Goal: Transaction & Acquisition: Purchase product/service

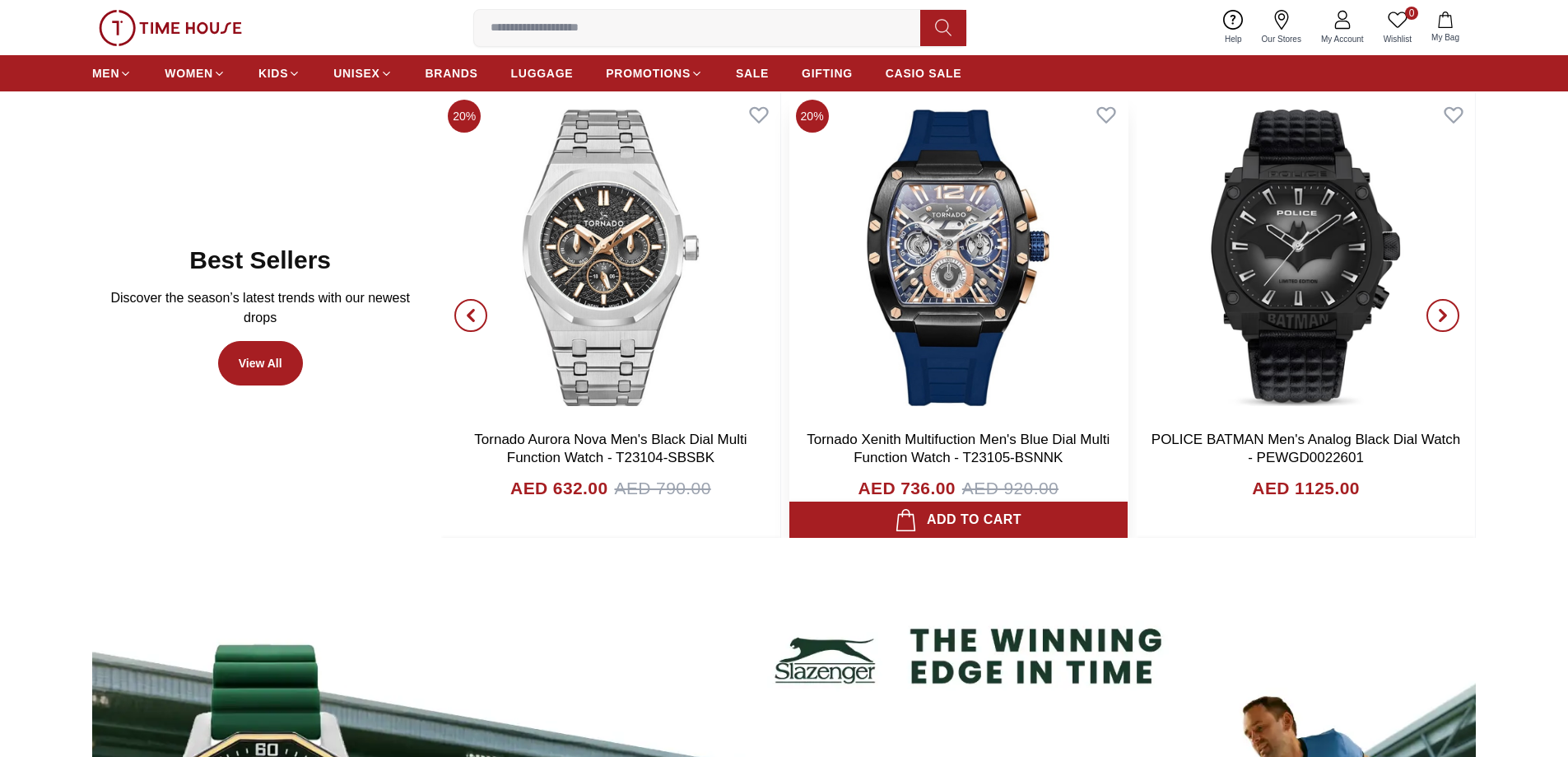
scroll to position [1071, 0]
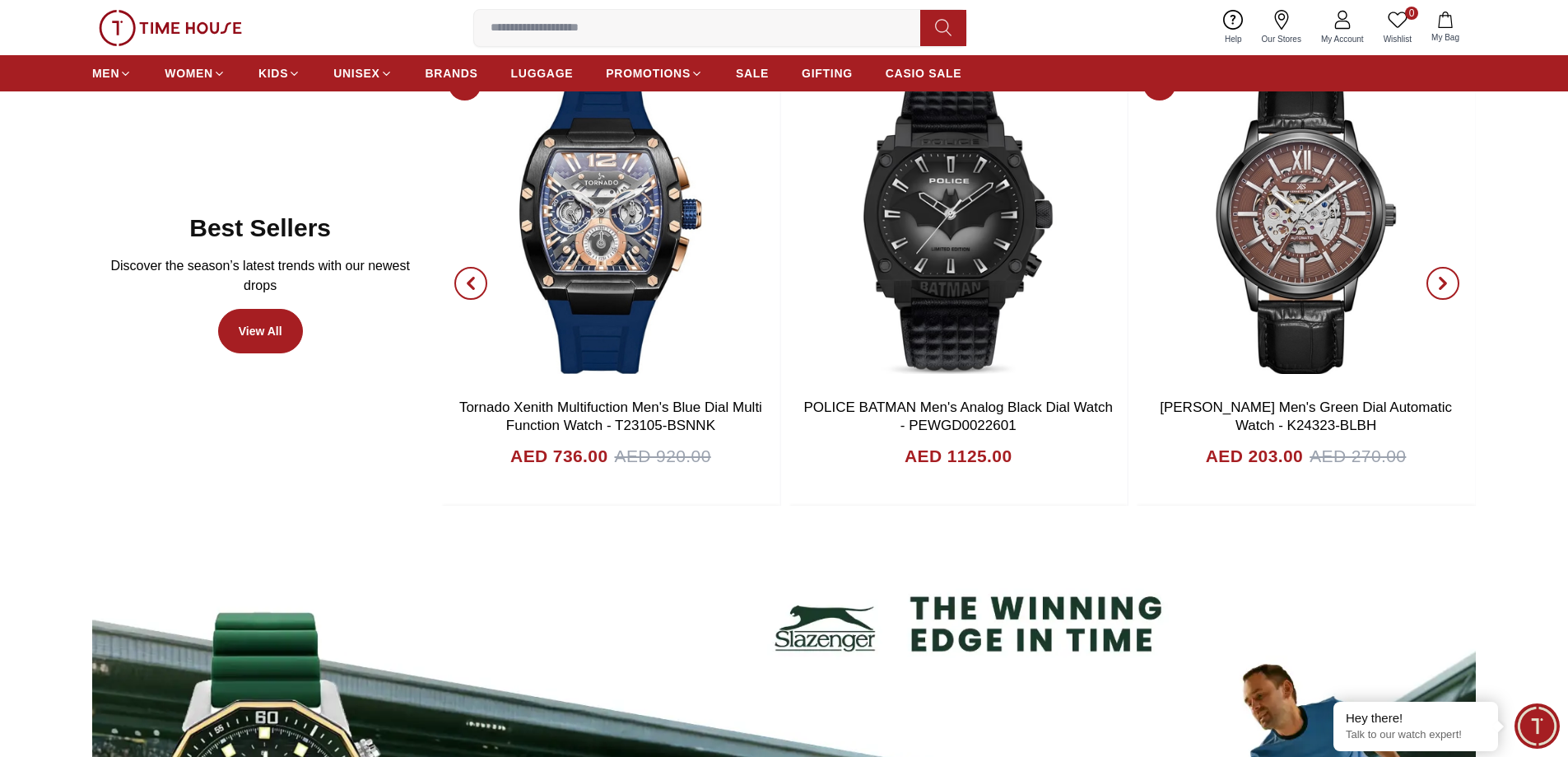
click at [470, 280] on icon "button" at bounding box center [470, 284] width 5 height 11
click at [465, 276] on span "button" at bounding box center [470, 283] width 33 height 33
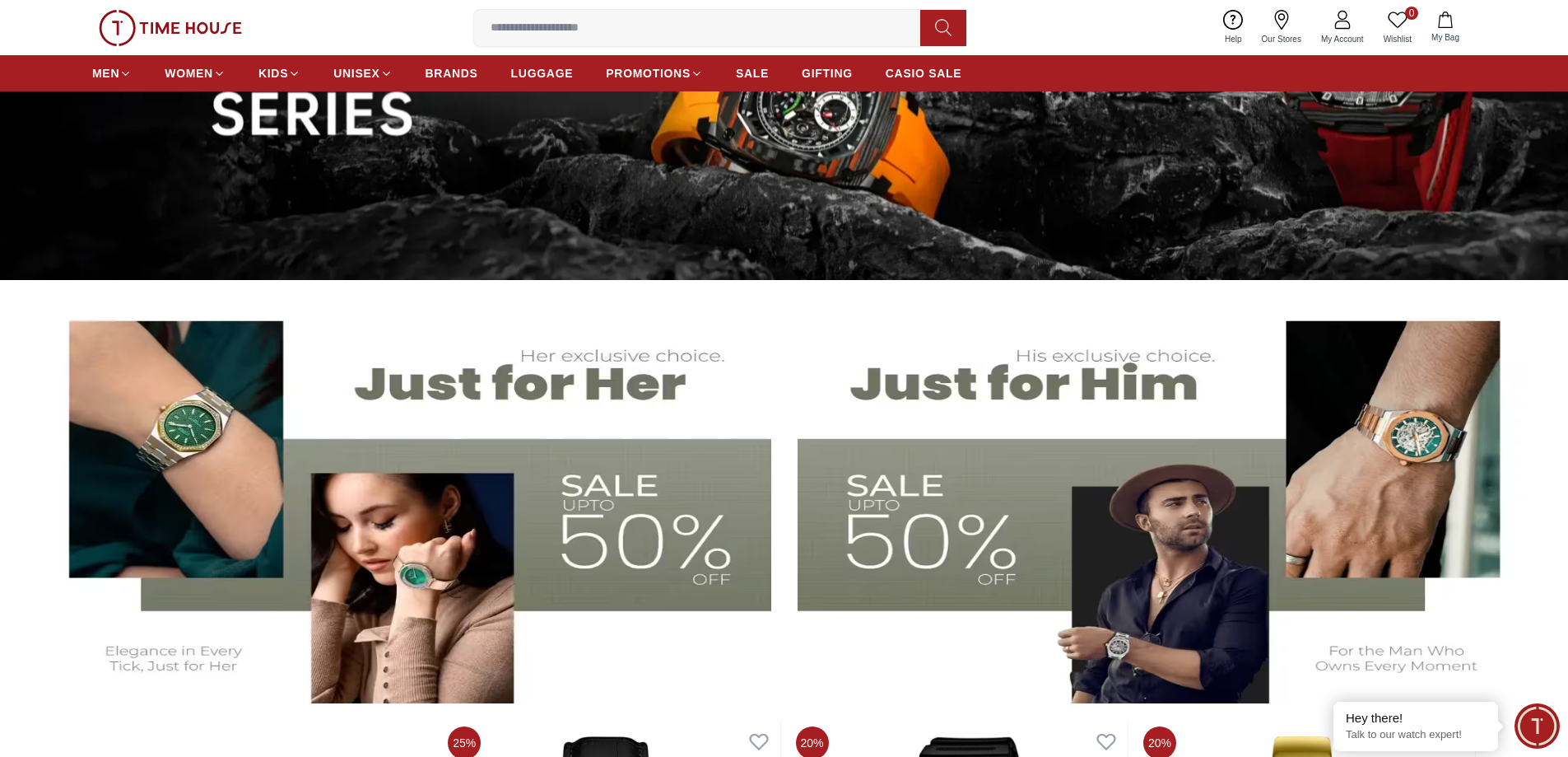
scroll to position [0, 0]
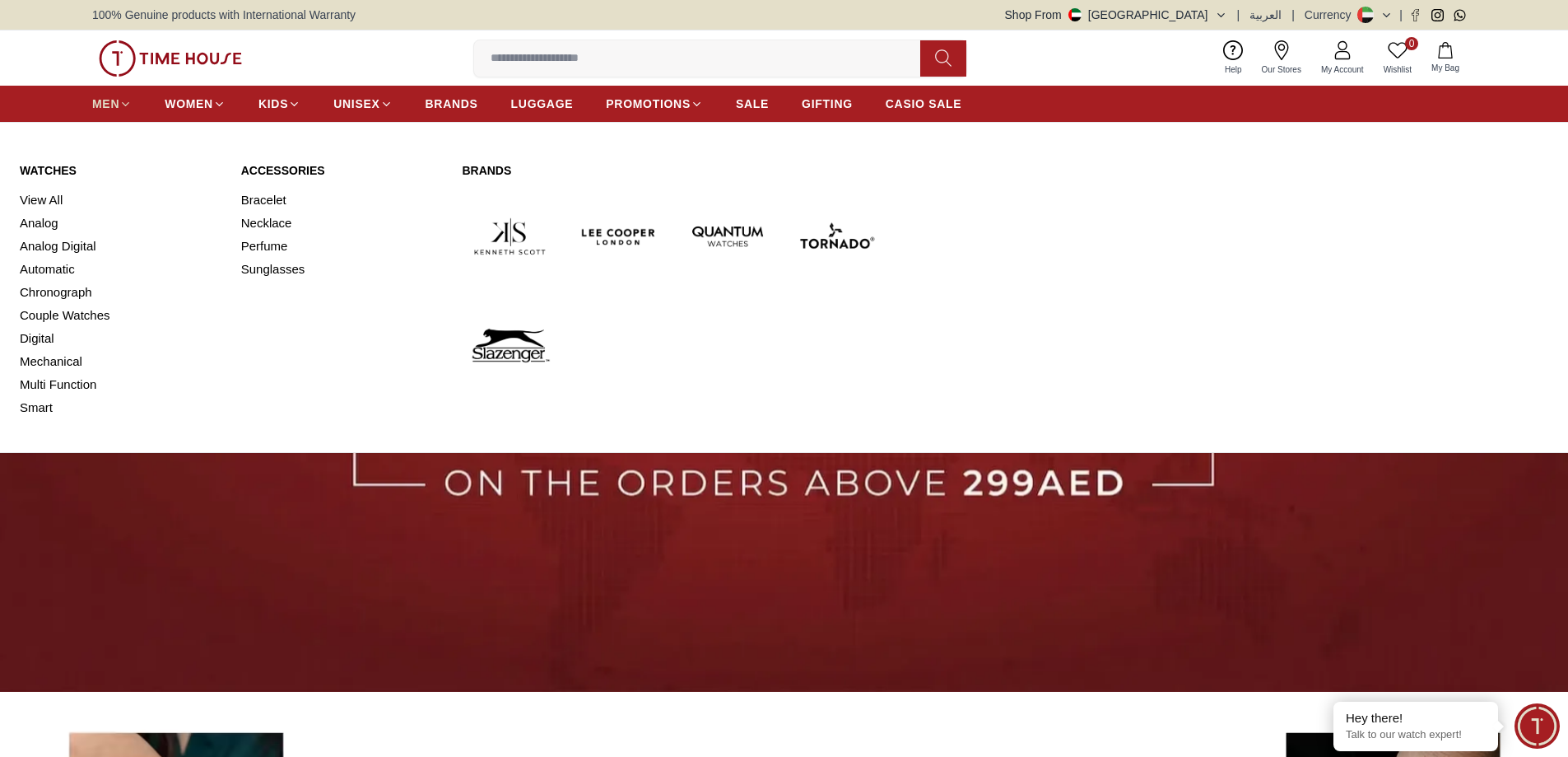
click at [108, 107] on span "MEN" at bounding box center [105, 104] width 27 height 17
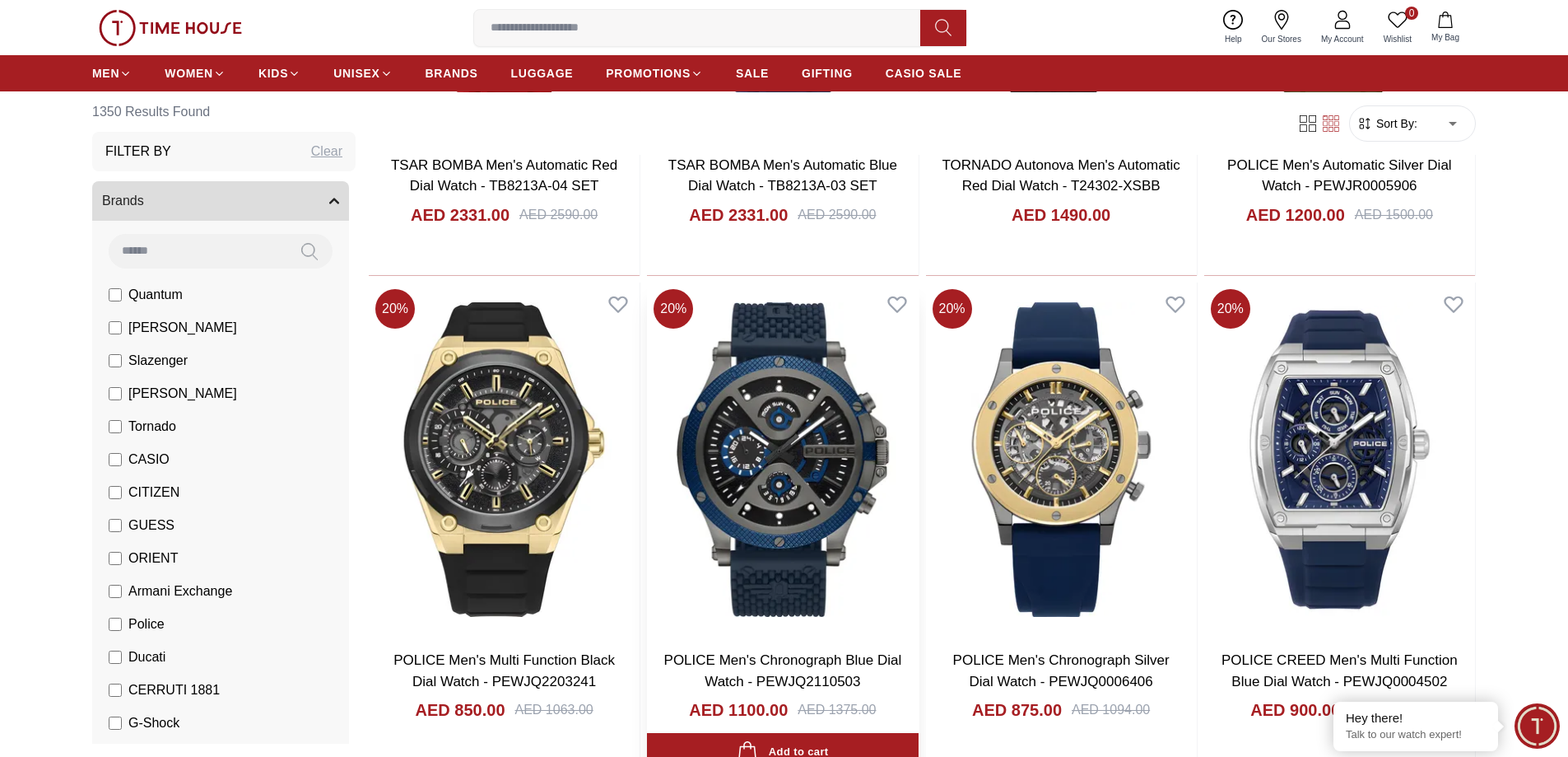
scroll to position [2142, 0]
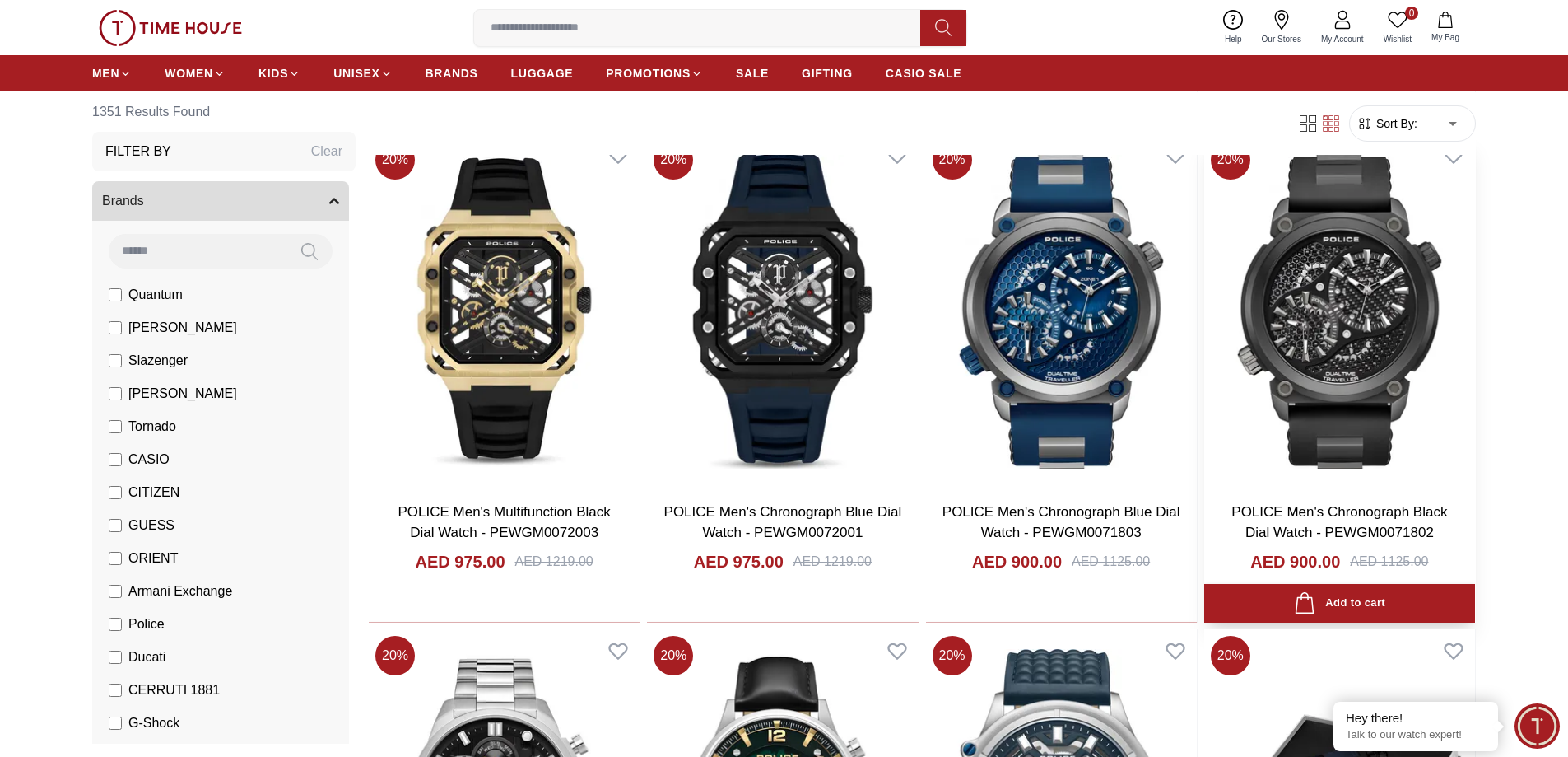
scroll to position [3954, 0]
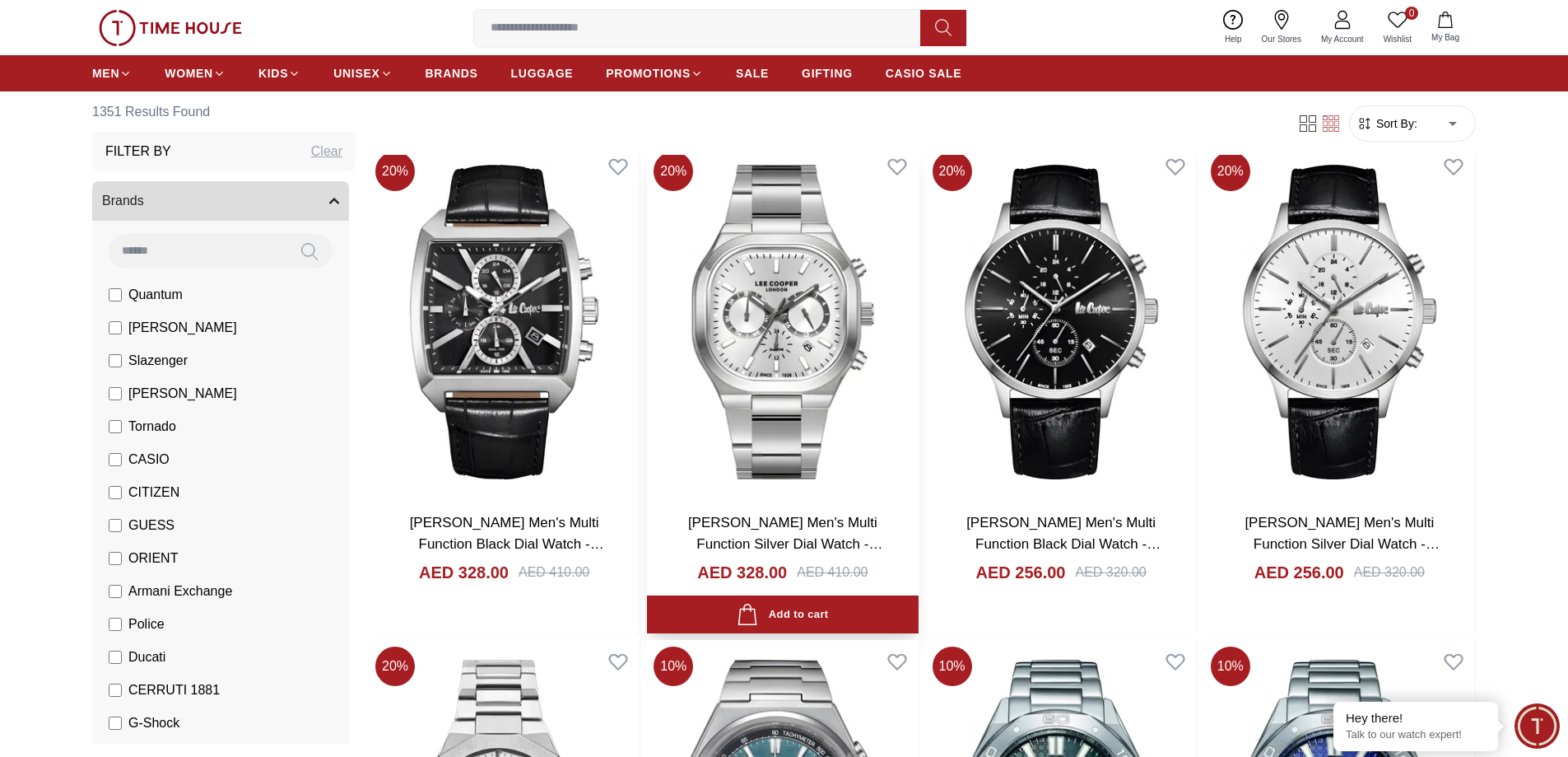
scroll to position [6920, 0]
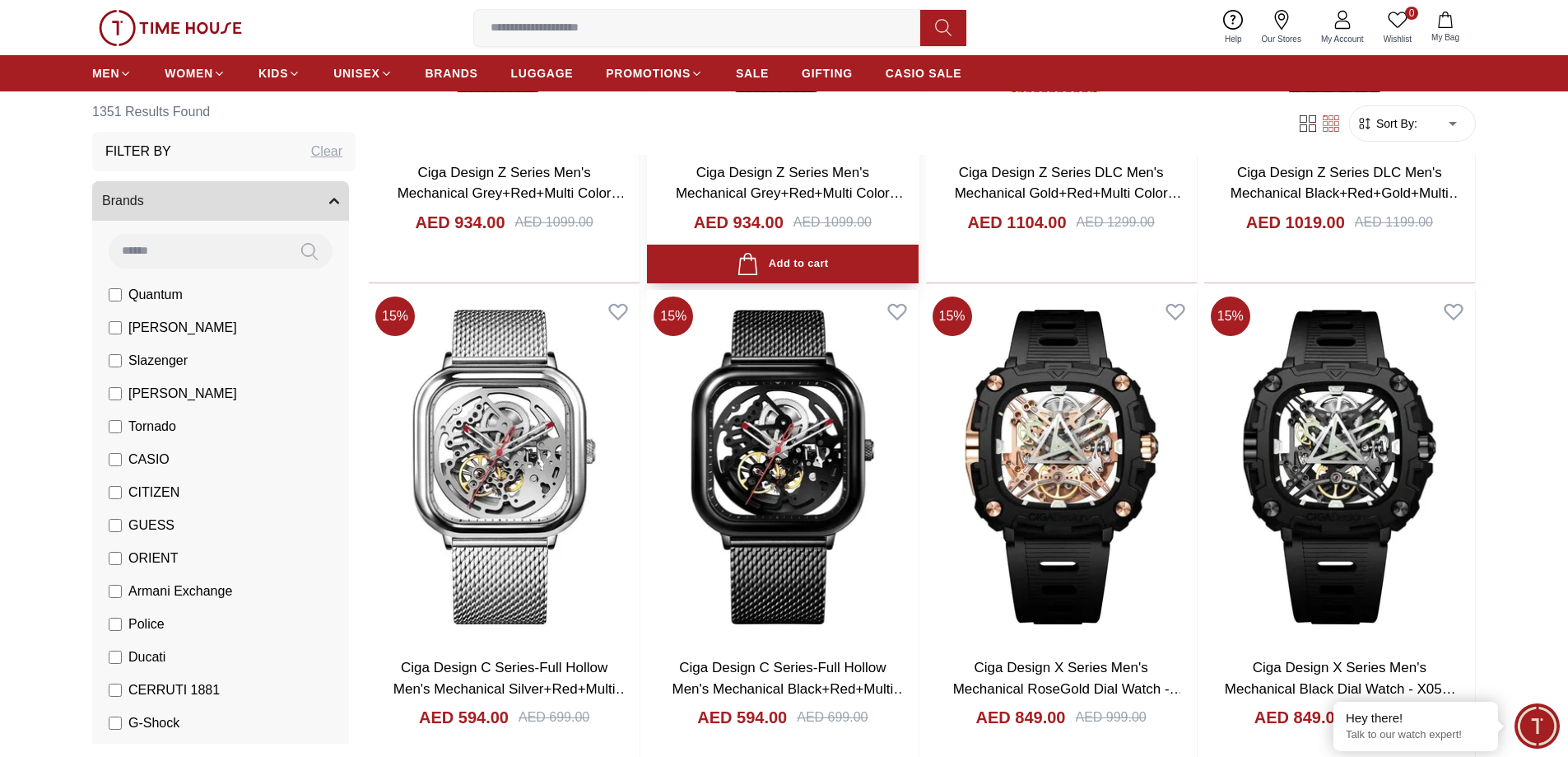
scroll to position [9473, 0]
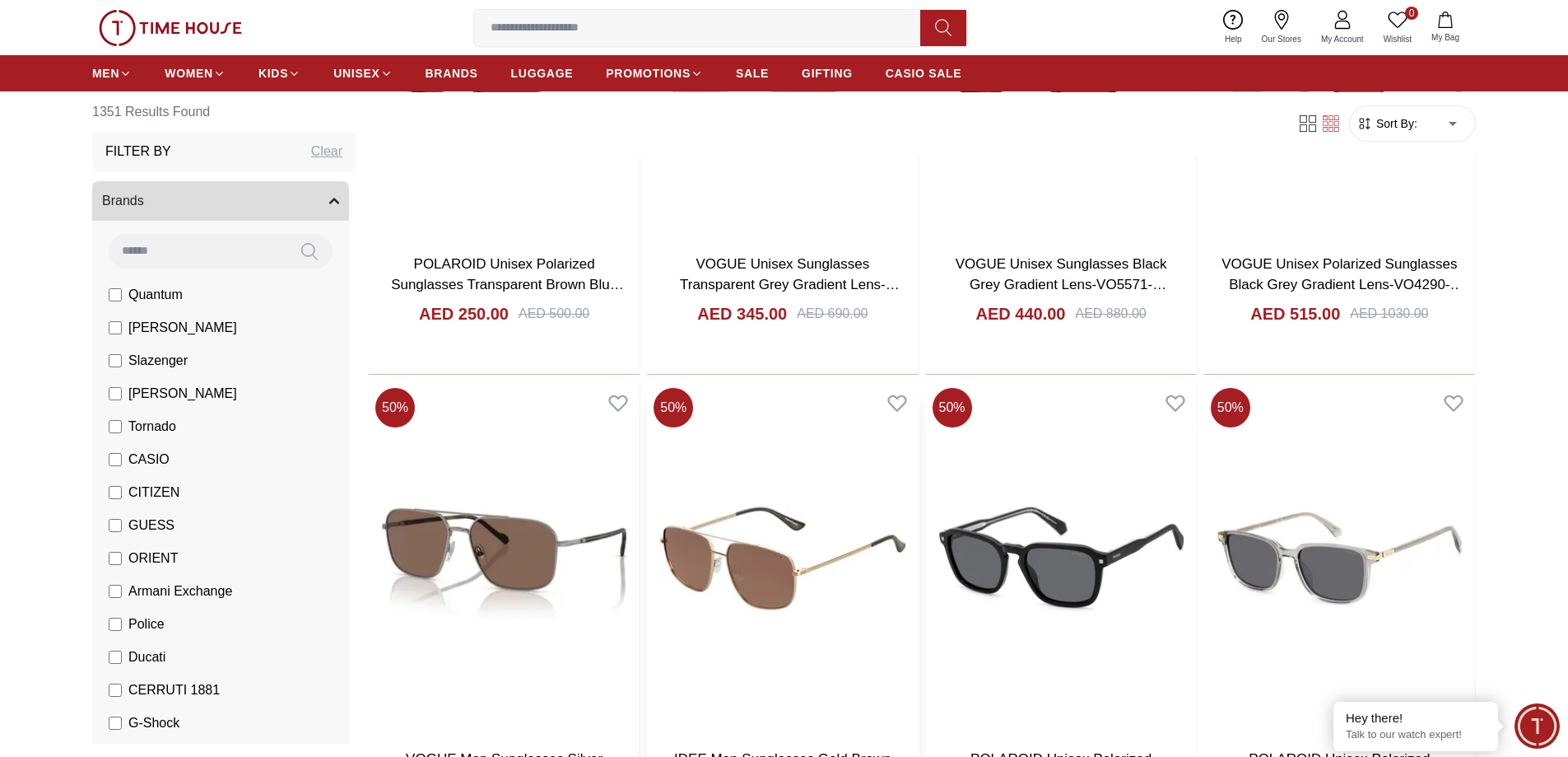
scroll to position [11969, 0]
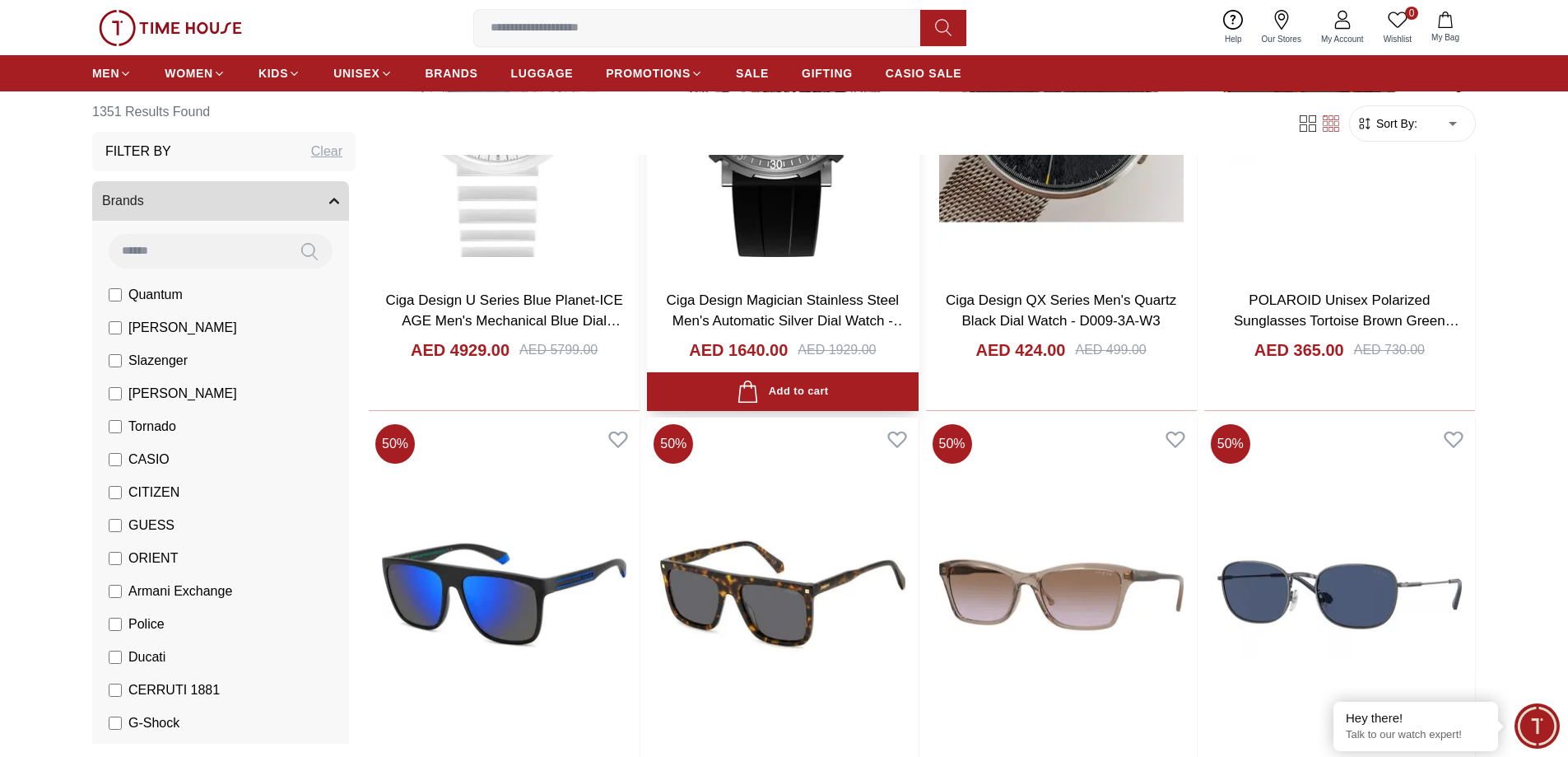
scroll to position [10750, 0]
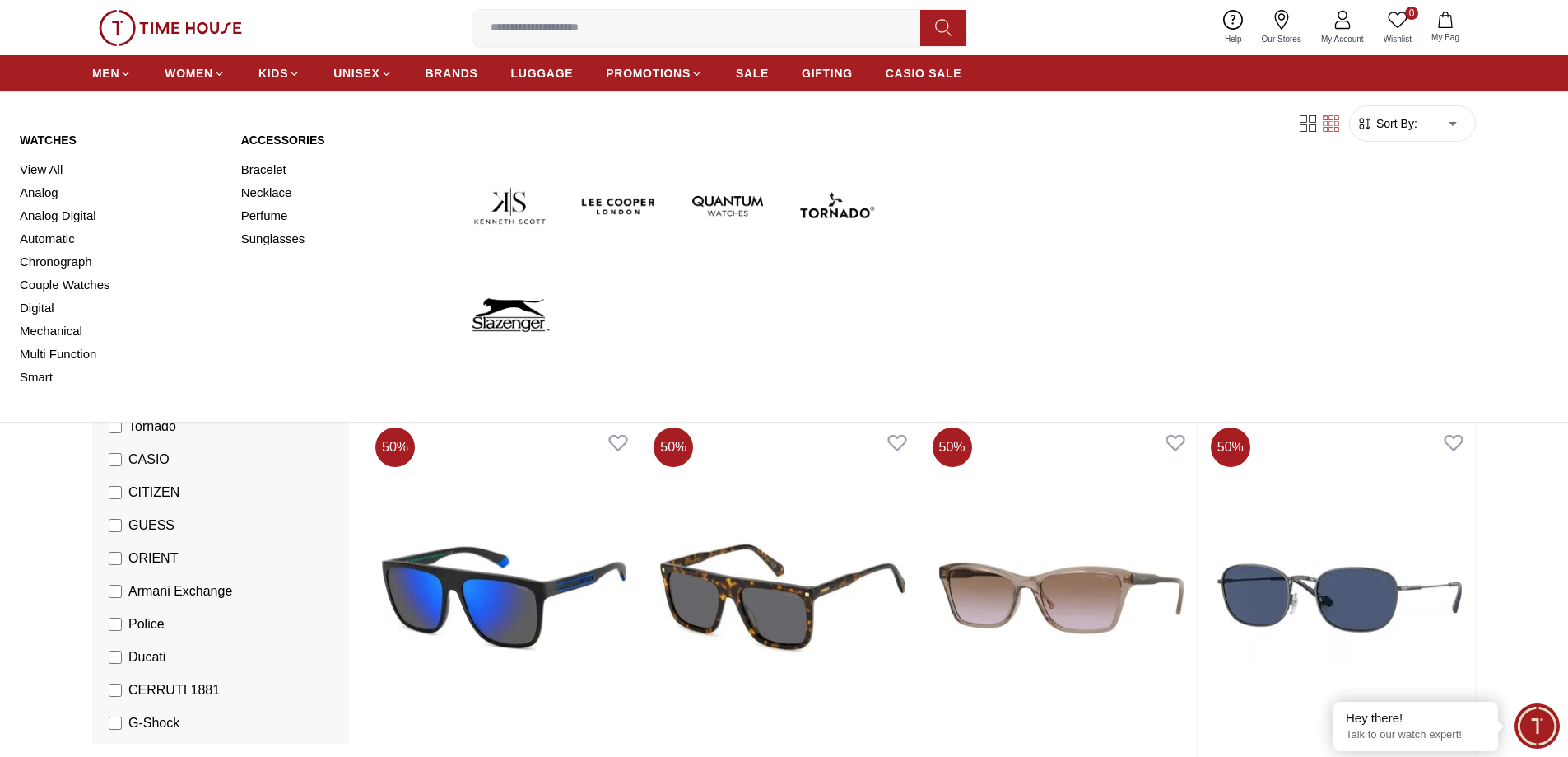
click at [65, 140] on link "Watches" at bounding box center [120, 141] width 202 height 17
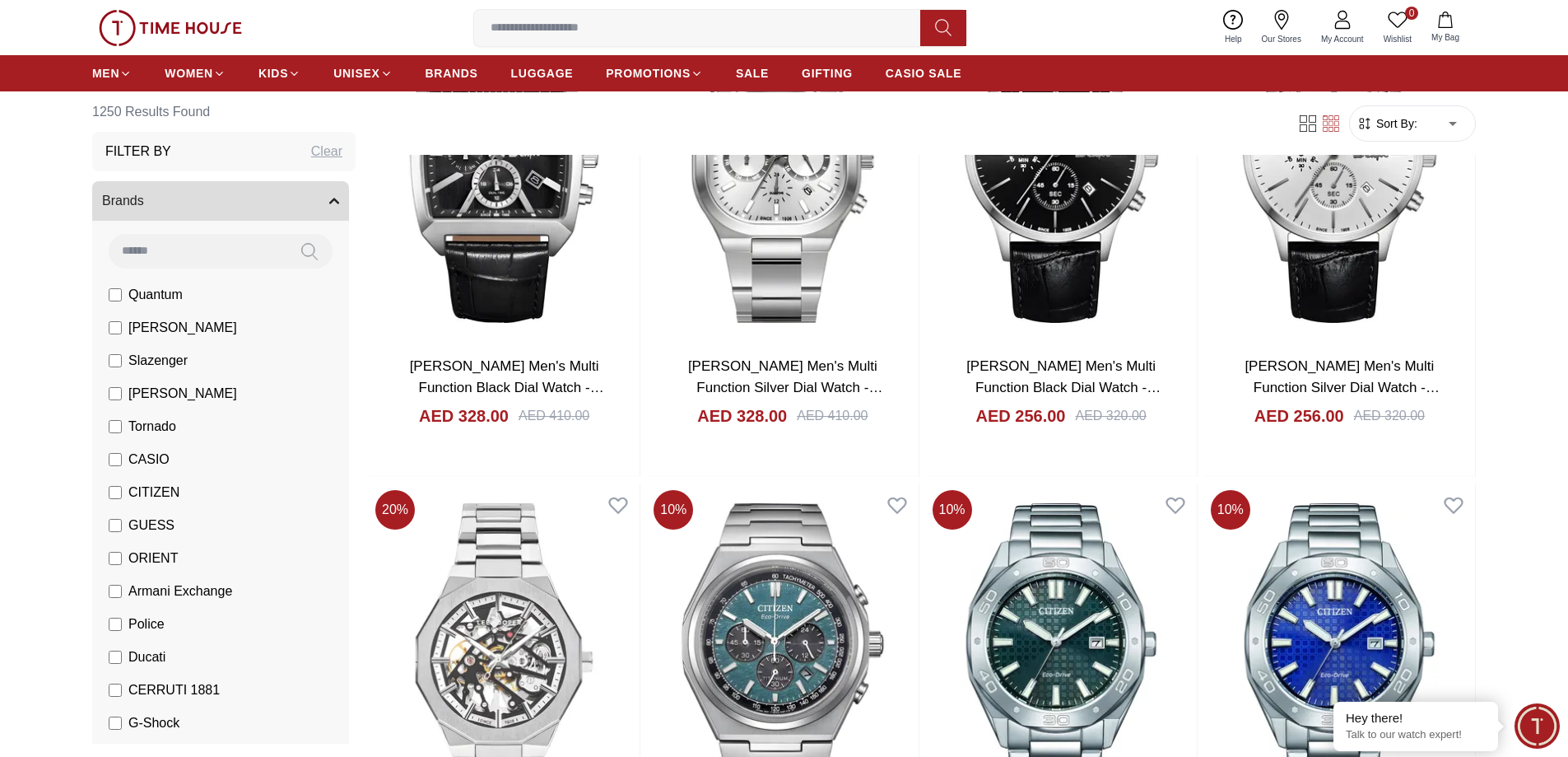
scroll to position [7193, 0]
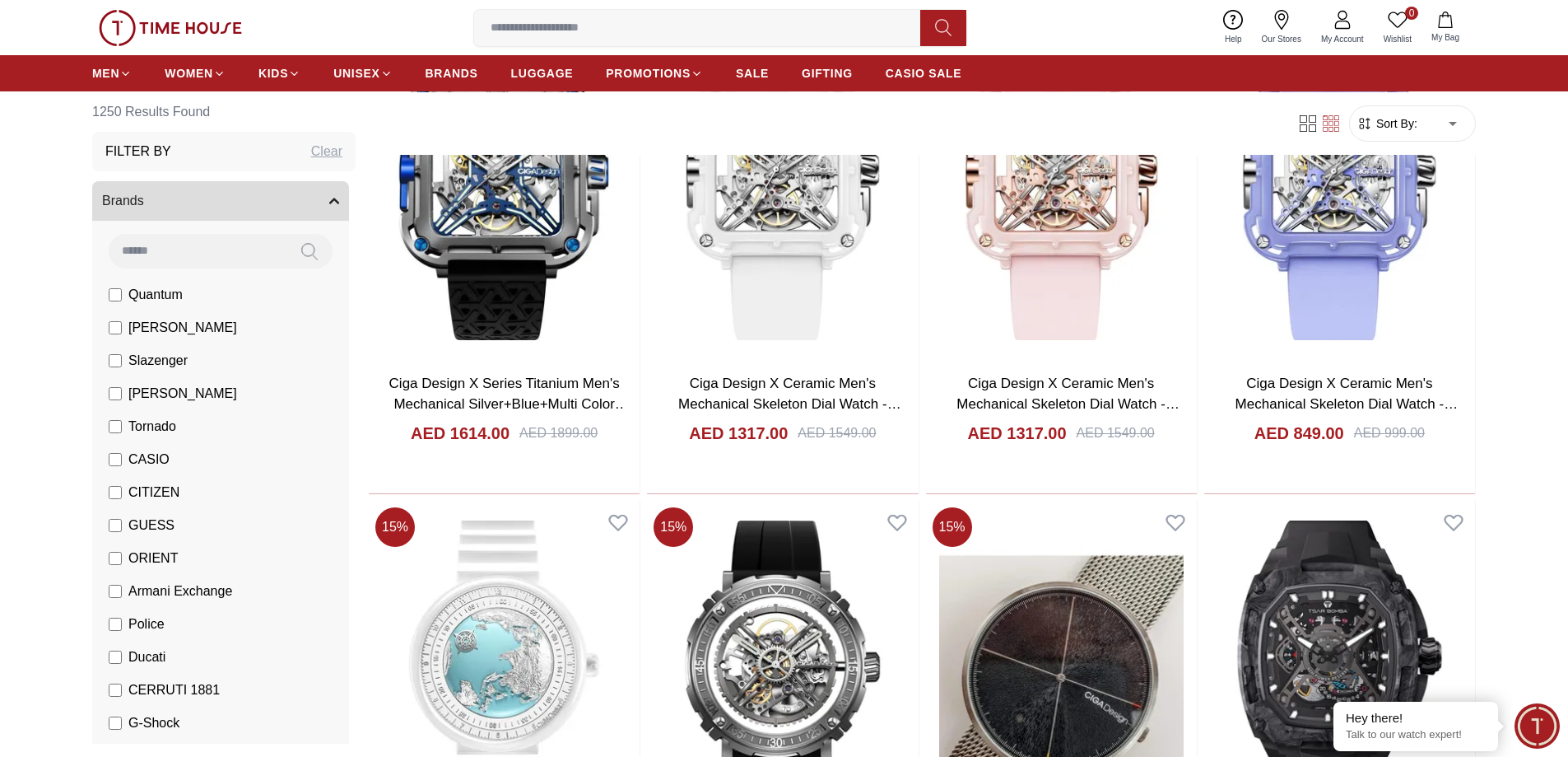
scroll to position [10406, 0]
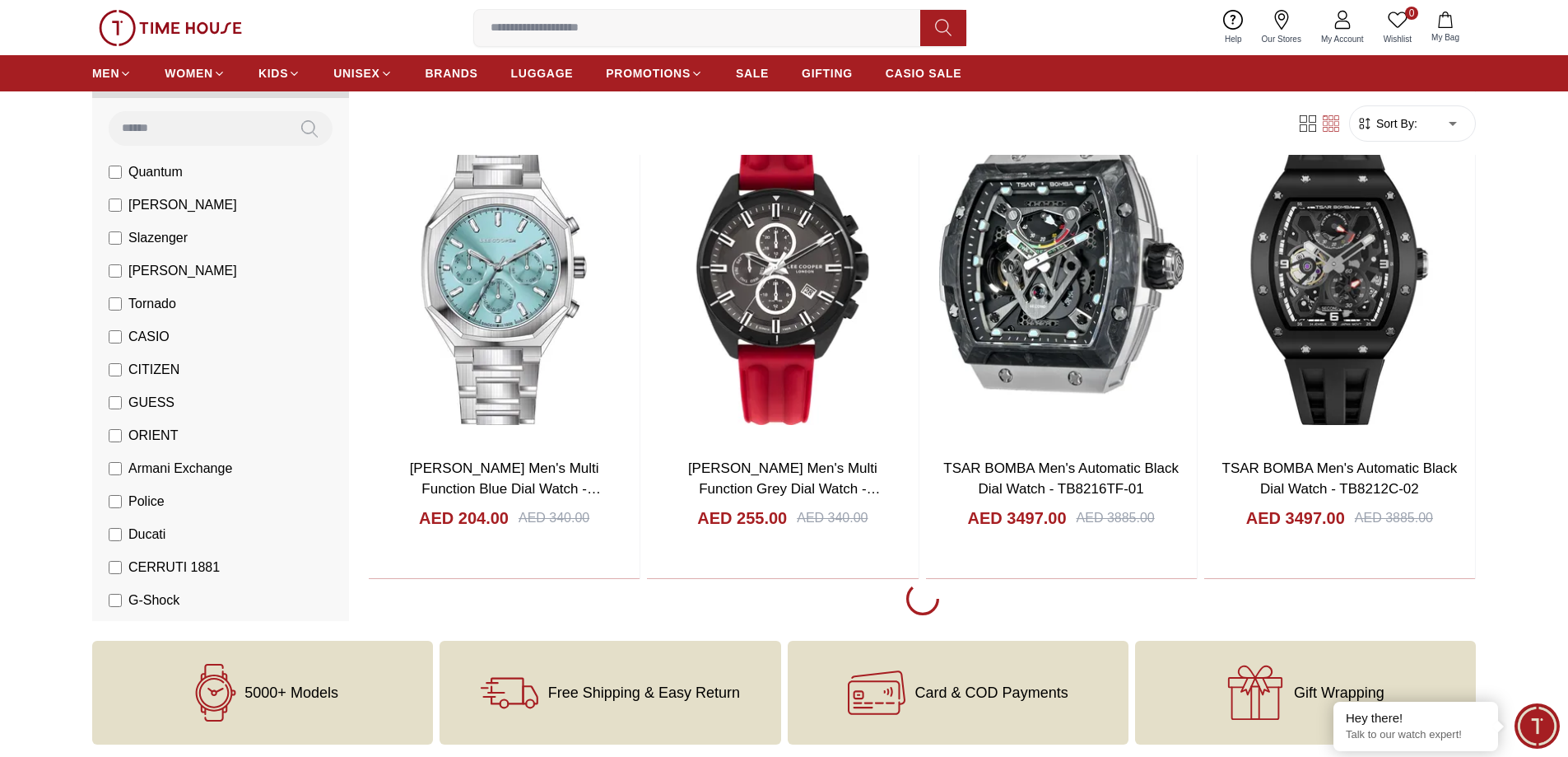
scroll to position [14854, 0]
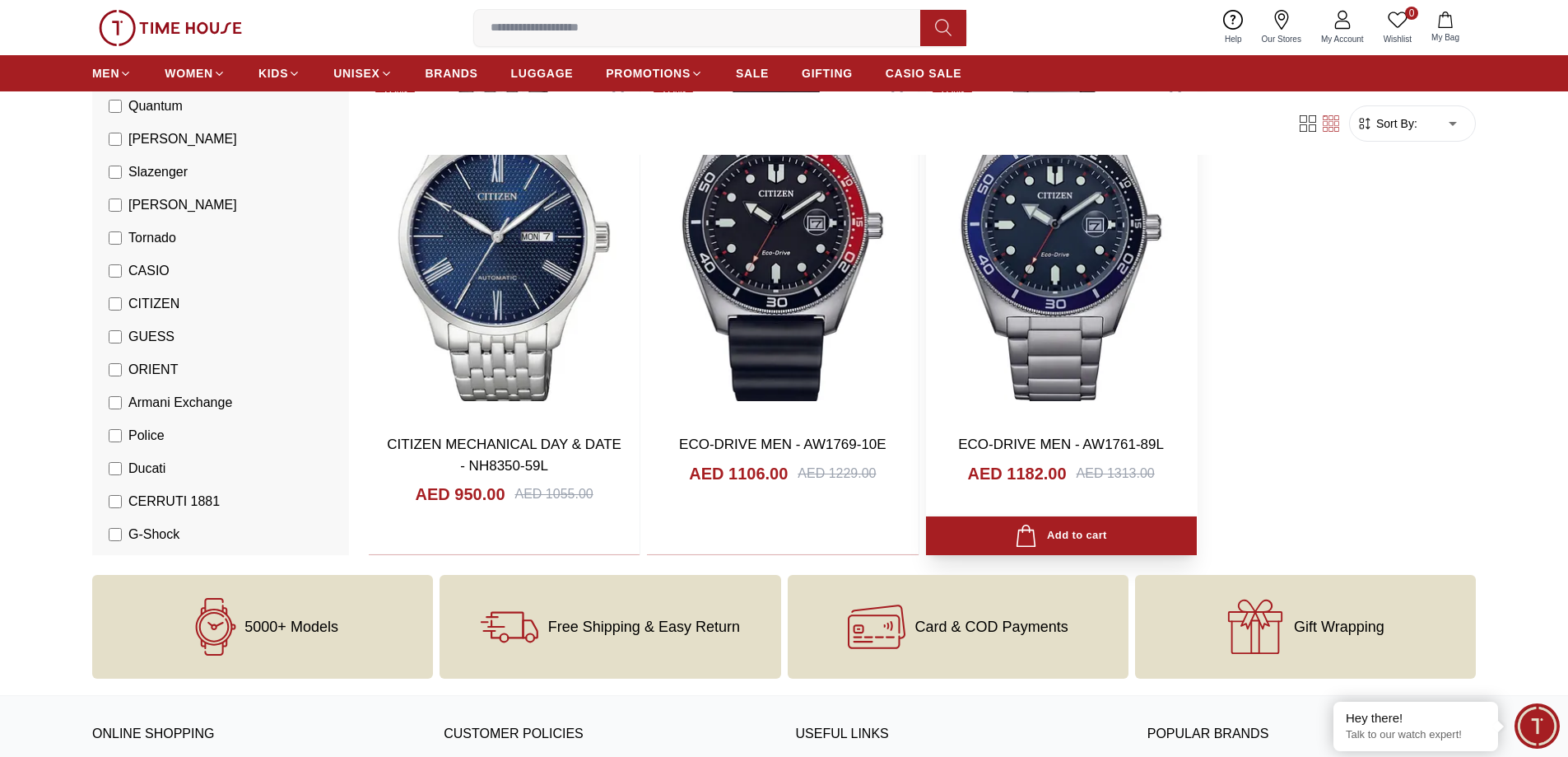
scroll to position [19494, 0]
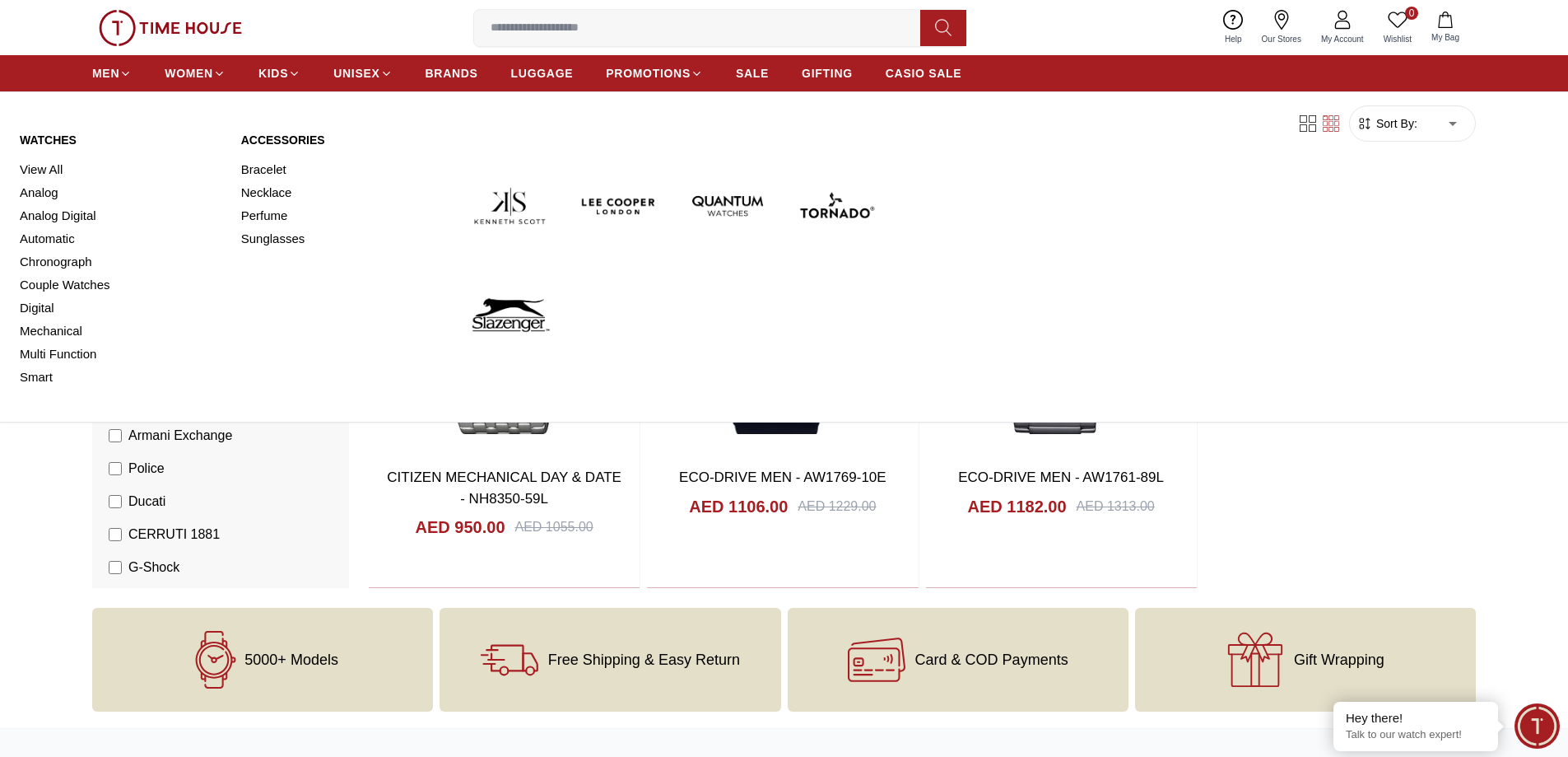
click at [847, 207] on img at bounding box center [837, 206] width 96 height 96
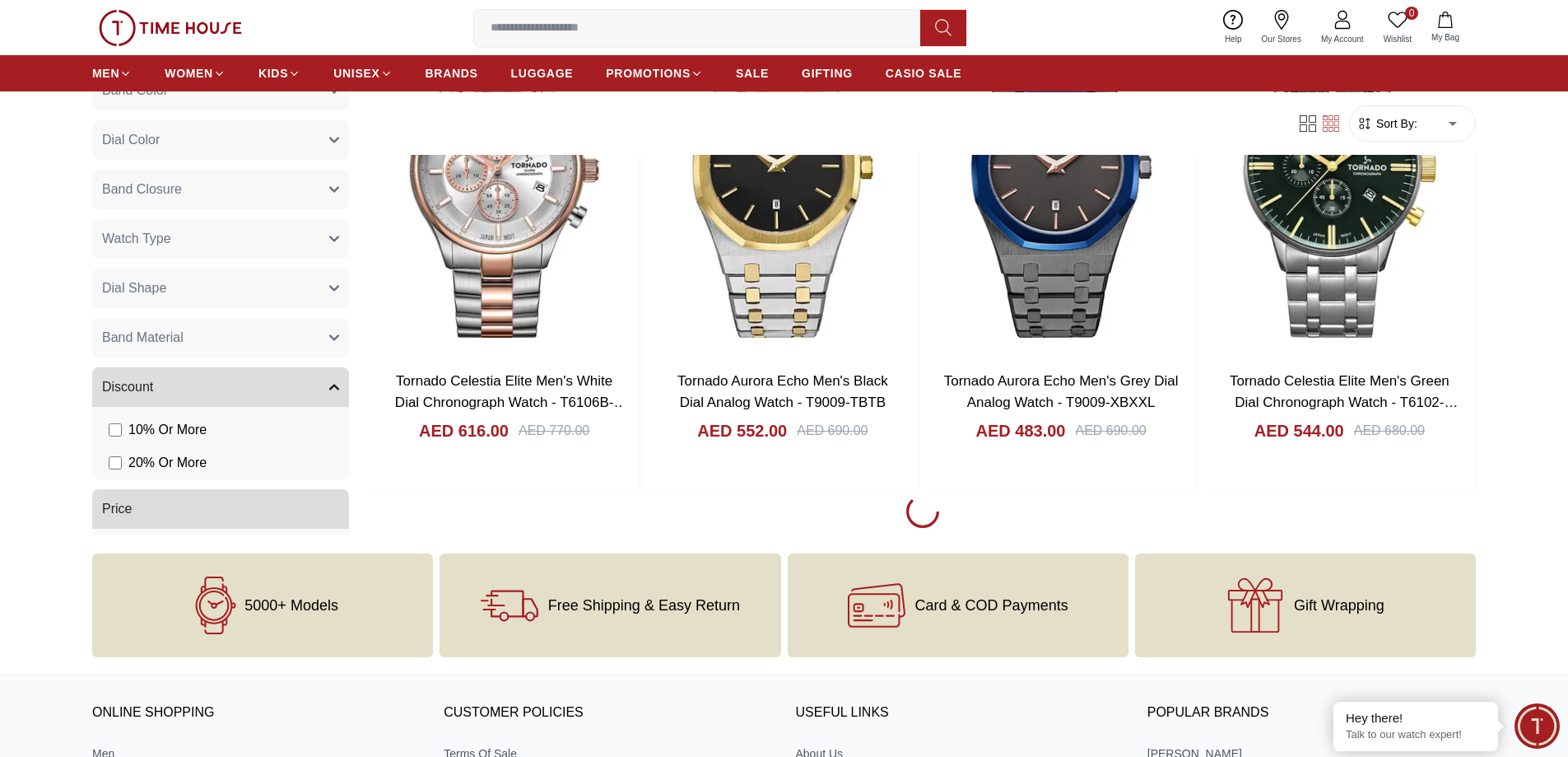
scroll to position [7888, 0]
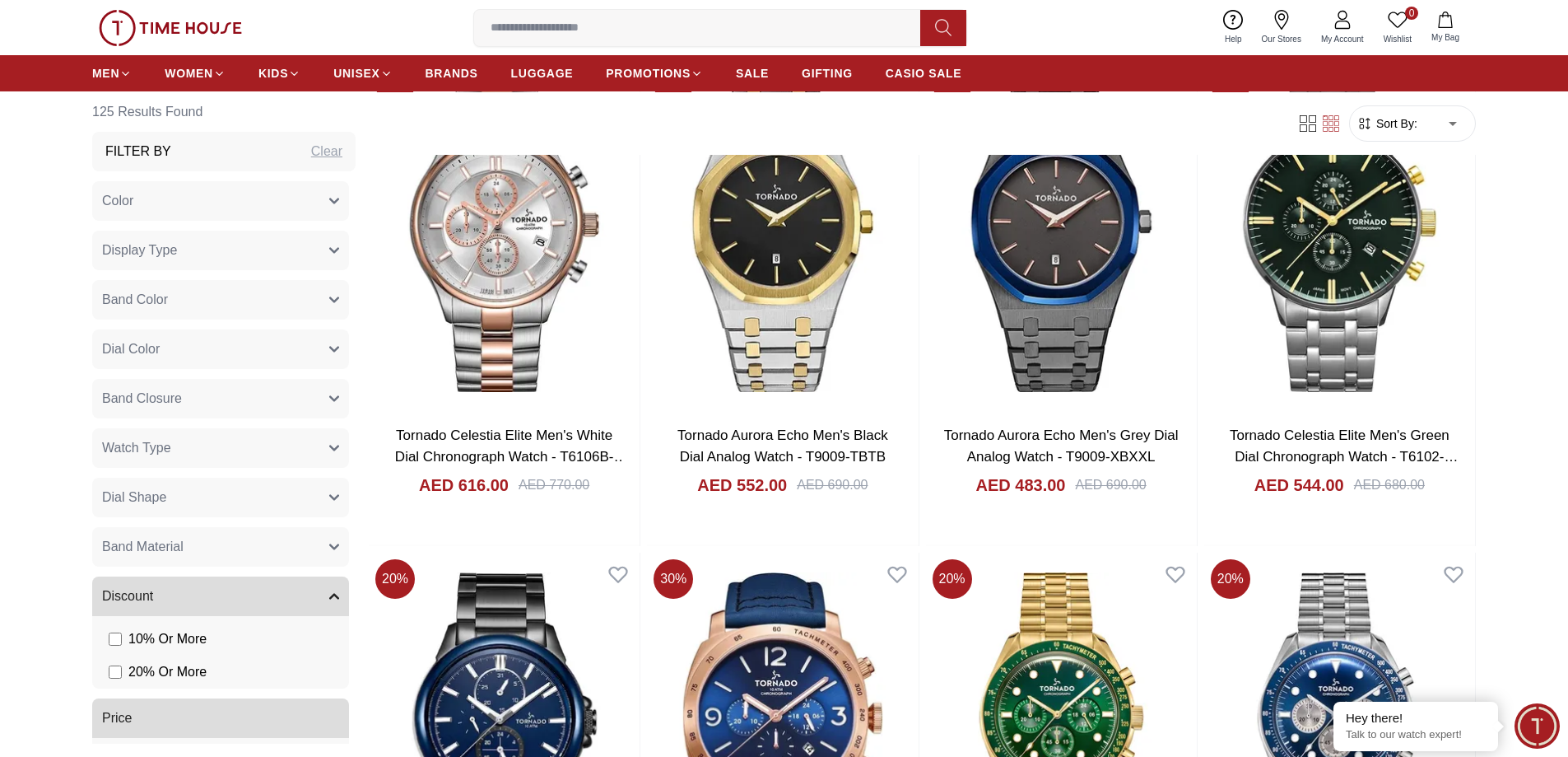
scroll to position [10366, 0]
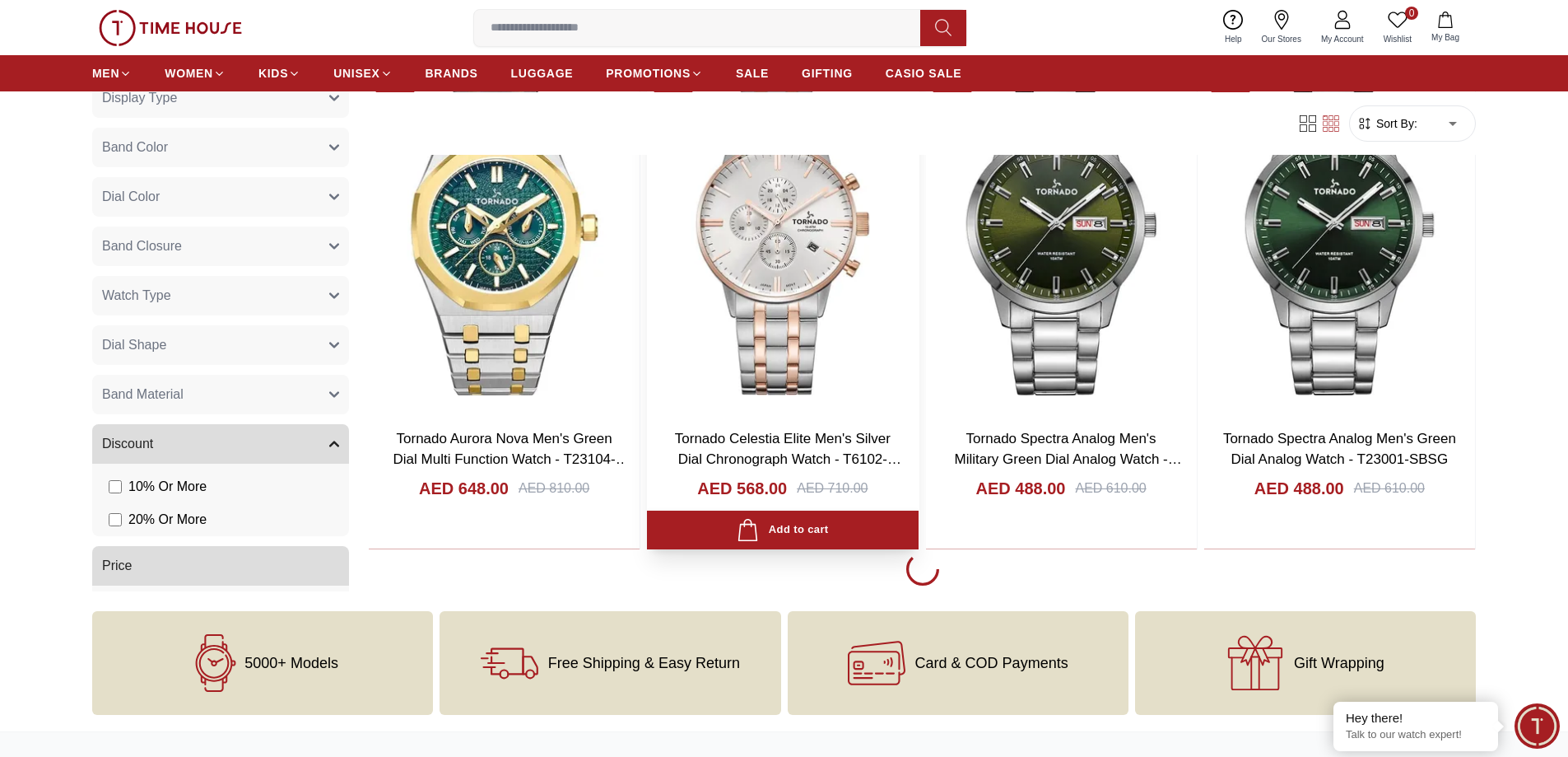
scroll to position [12843, 0]
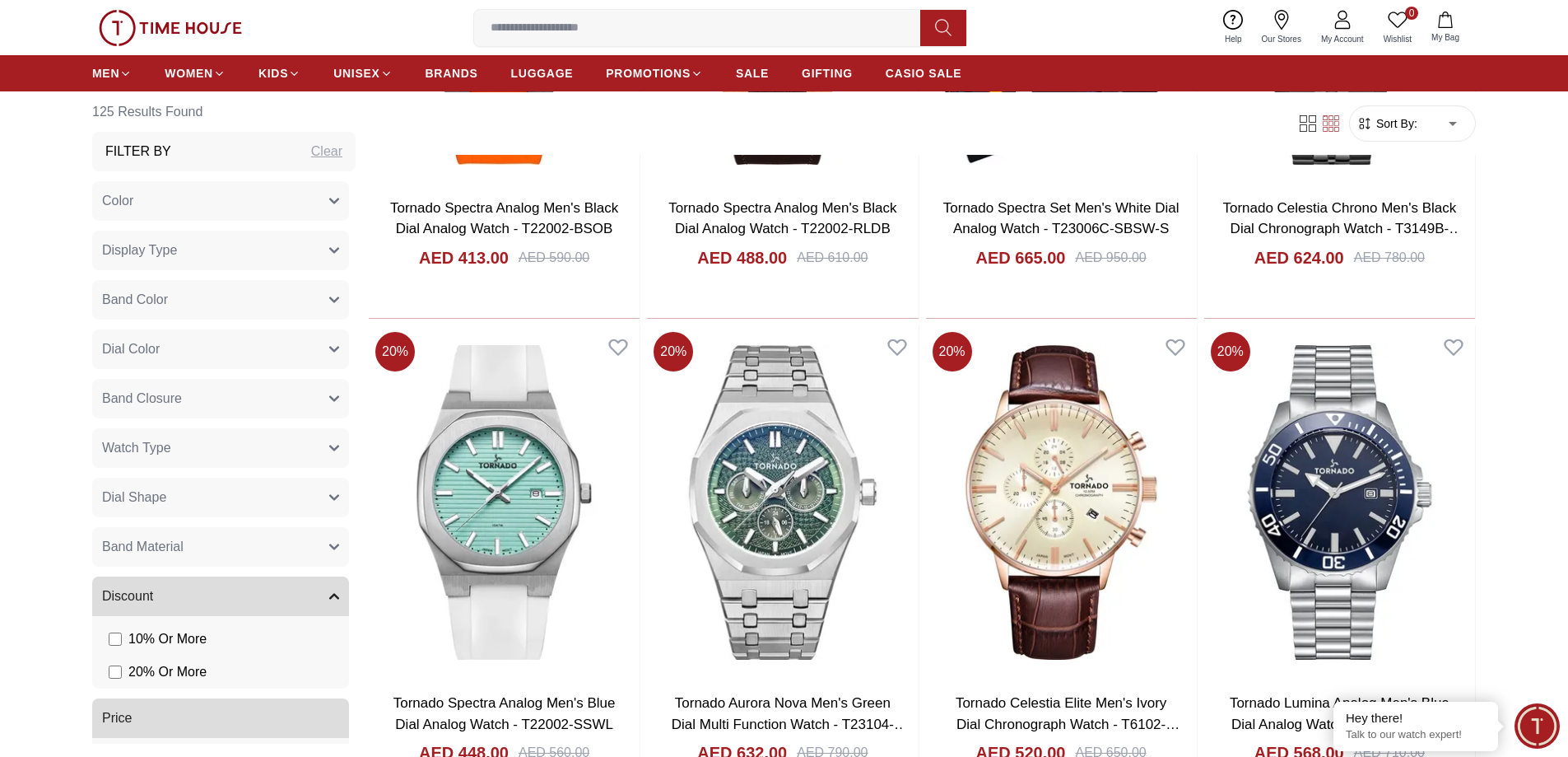
scroll to position [9596, 0]
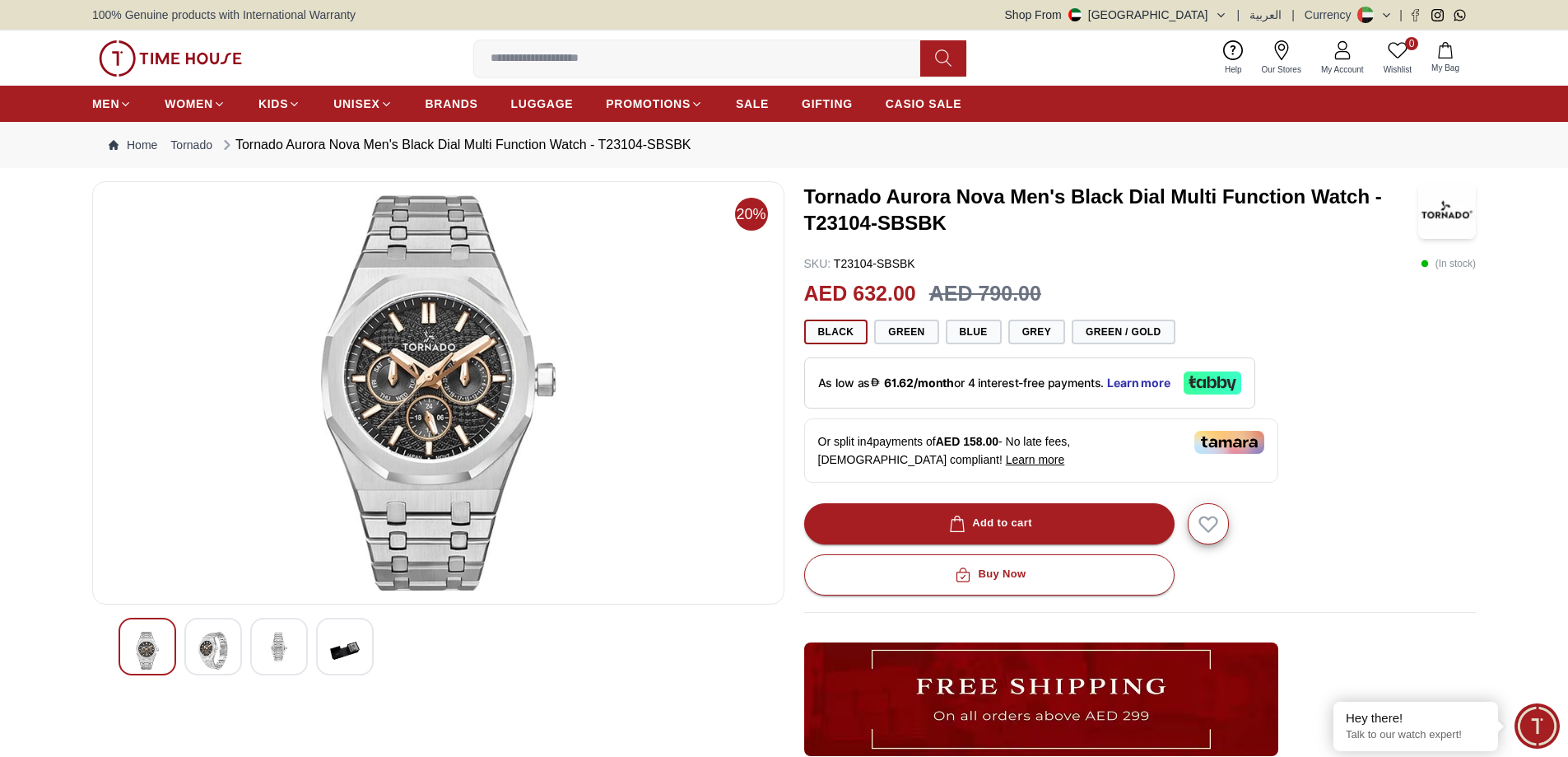
click at [300, 657] on div at bounding box center [279, 647] width 58 height 58
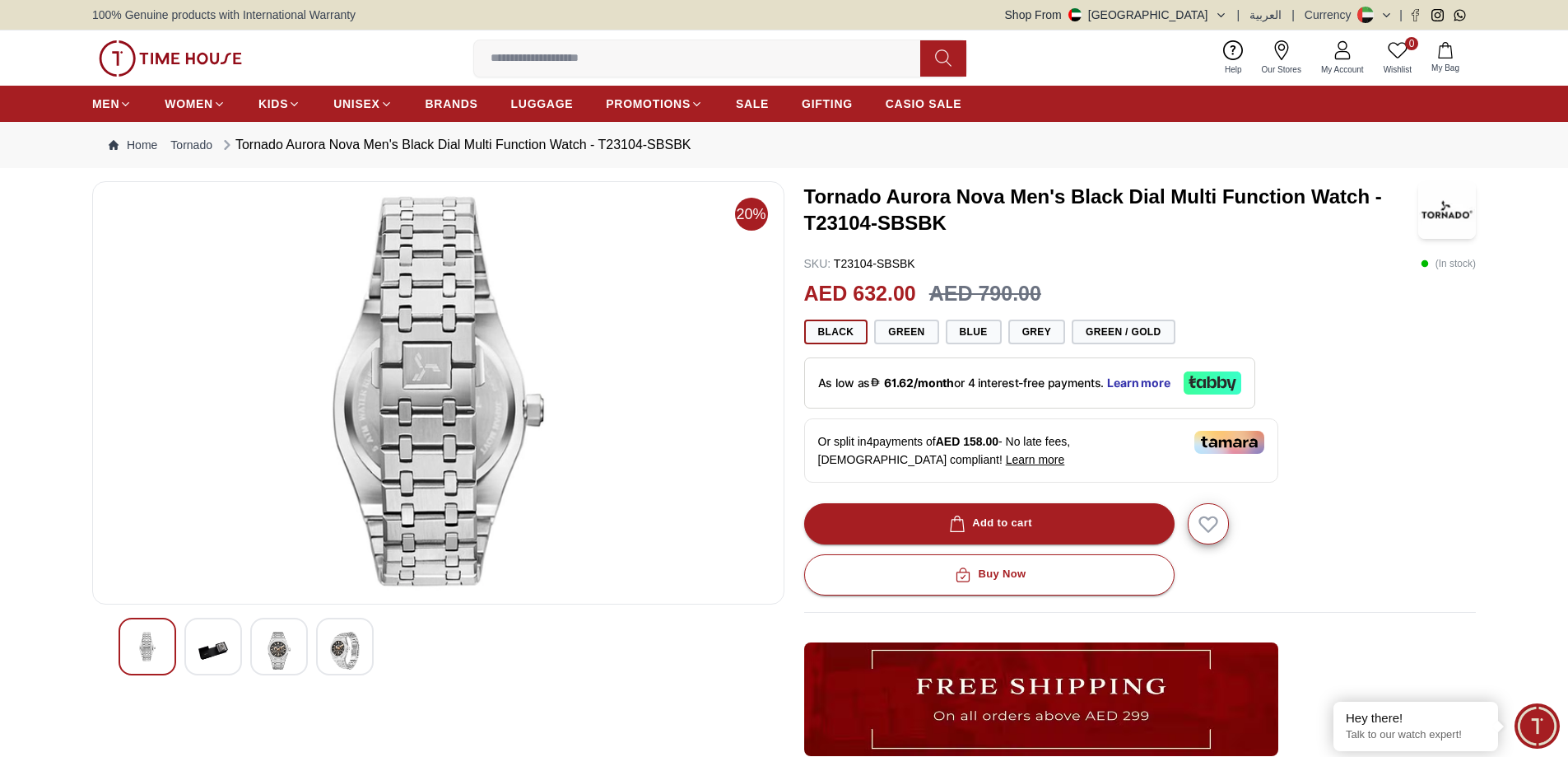
click at [222, 655] on img at bounding box center [213, 651] width 30 height 38
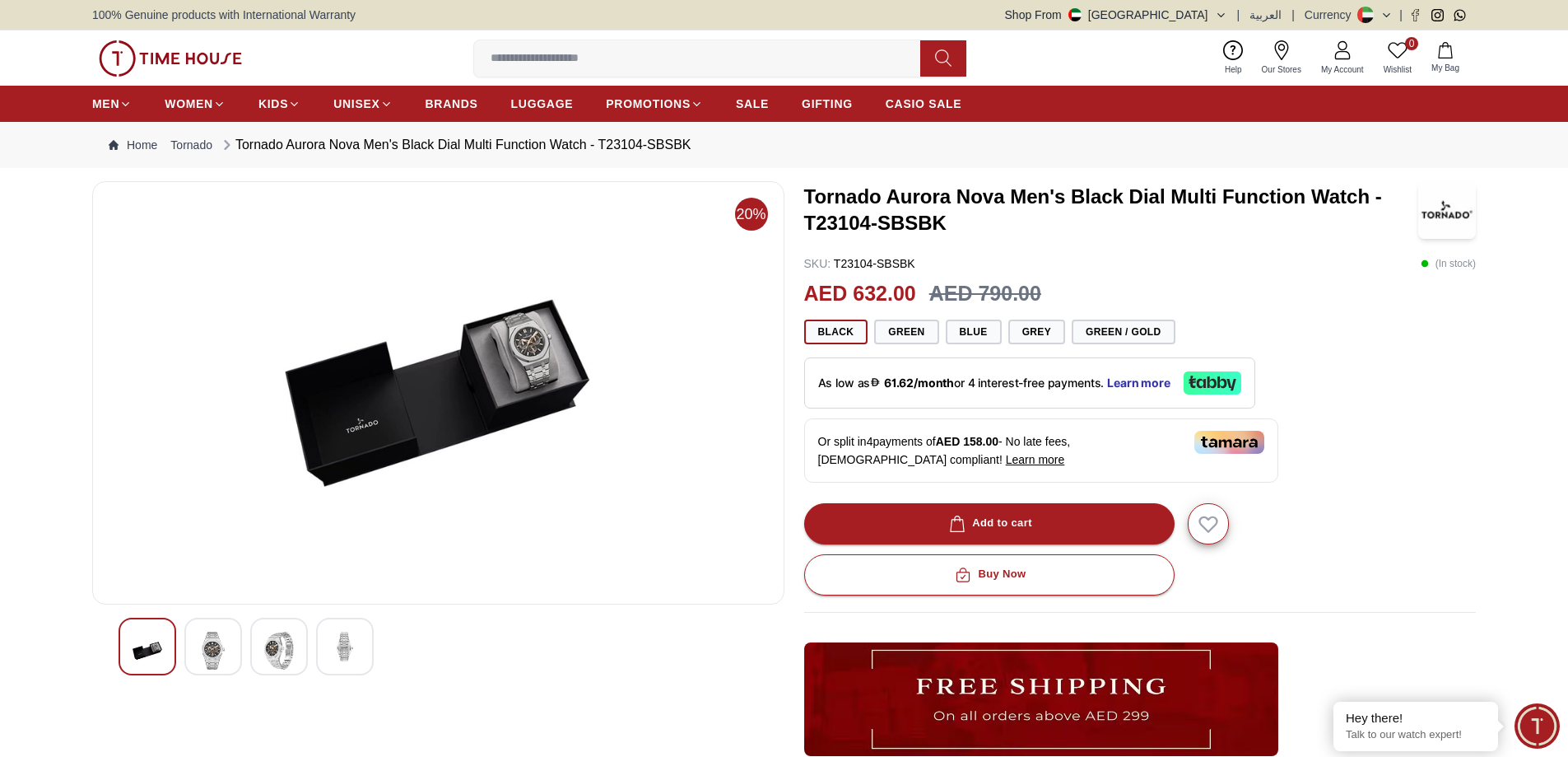
click at [154, 654] on img at bounding box center [147, 651] width 30 height 38
click at [1226, 389] on icon at bounding box center [1213, 383] width 58 height 23
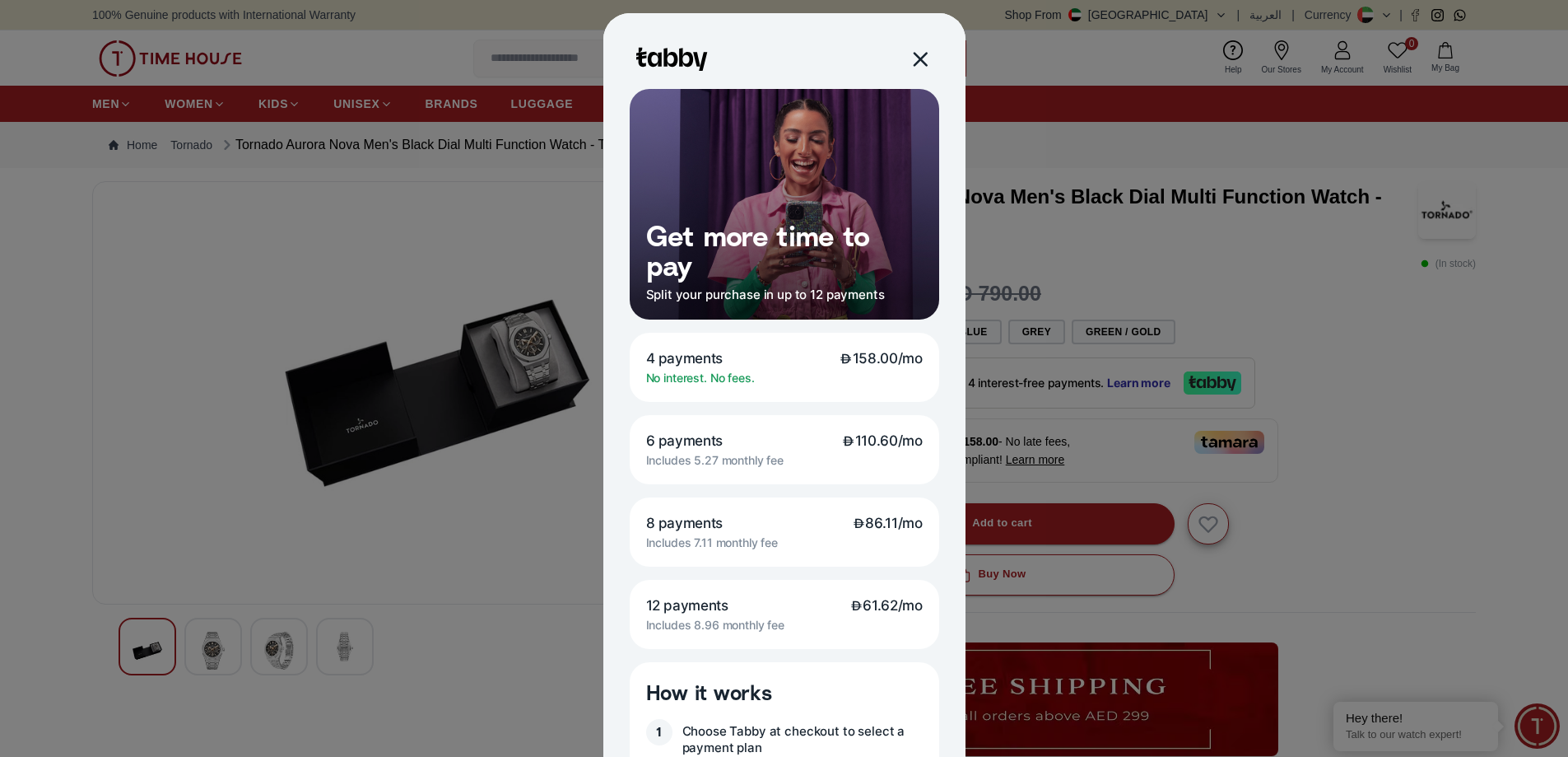
click at [913, 64] on div at bounding box center [919, 59] width 19 height 19
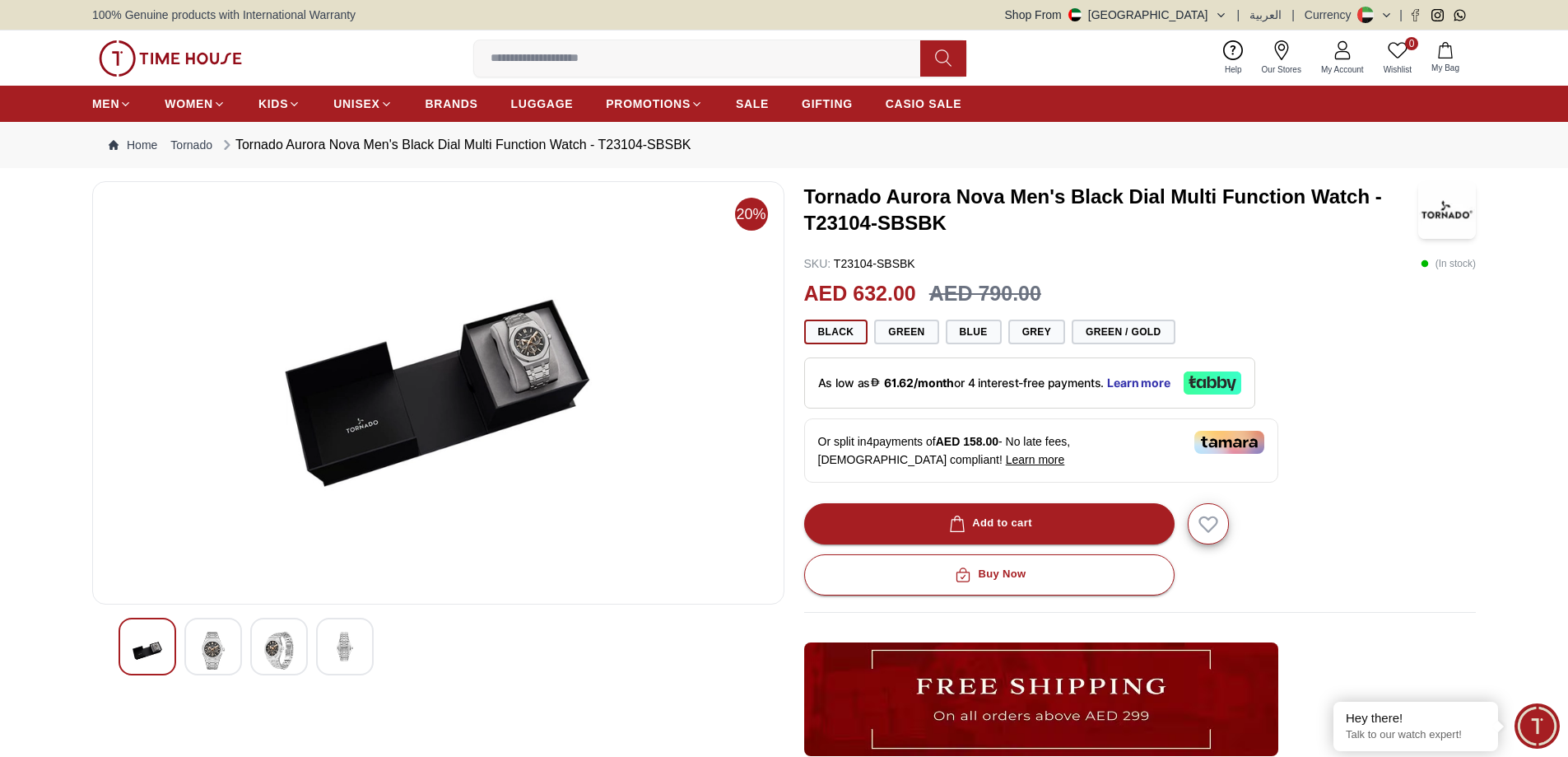
click at [203, 655] on img at bounding box center [213, 651] width 30 height 38
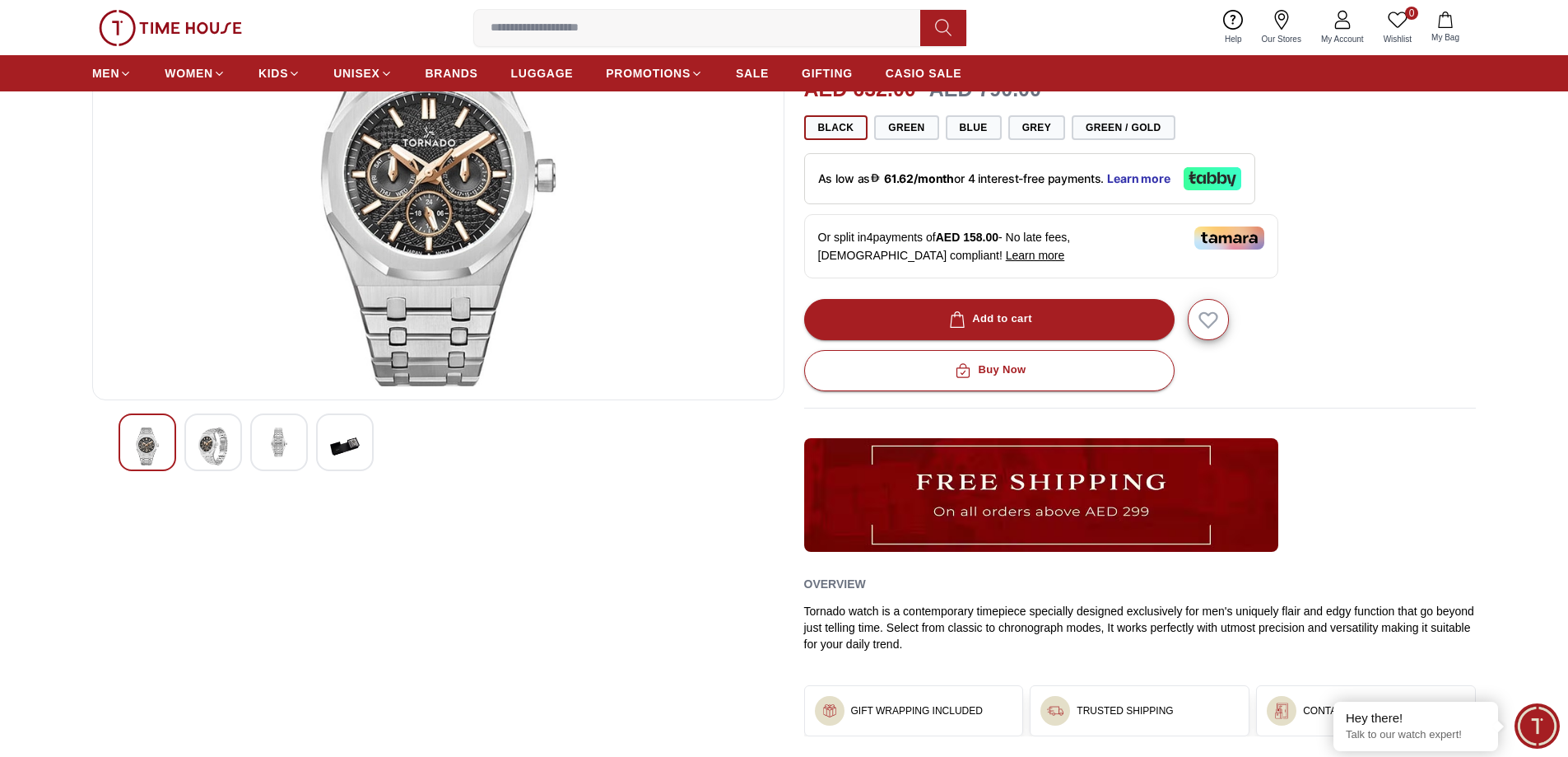
scroll to position [82, 0]
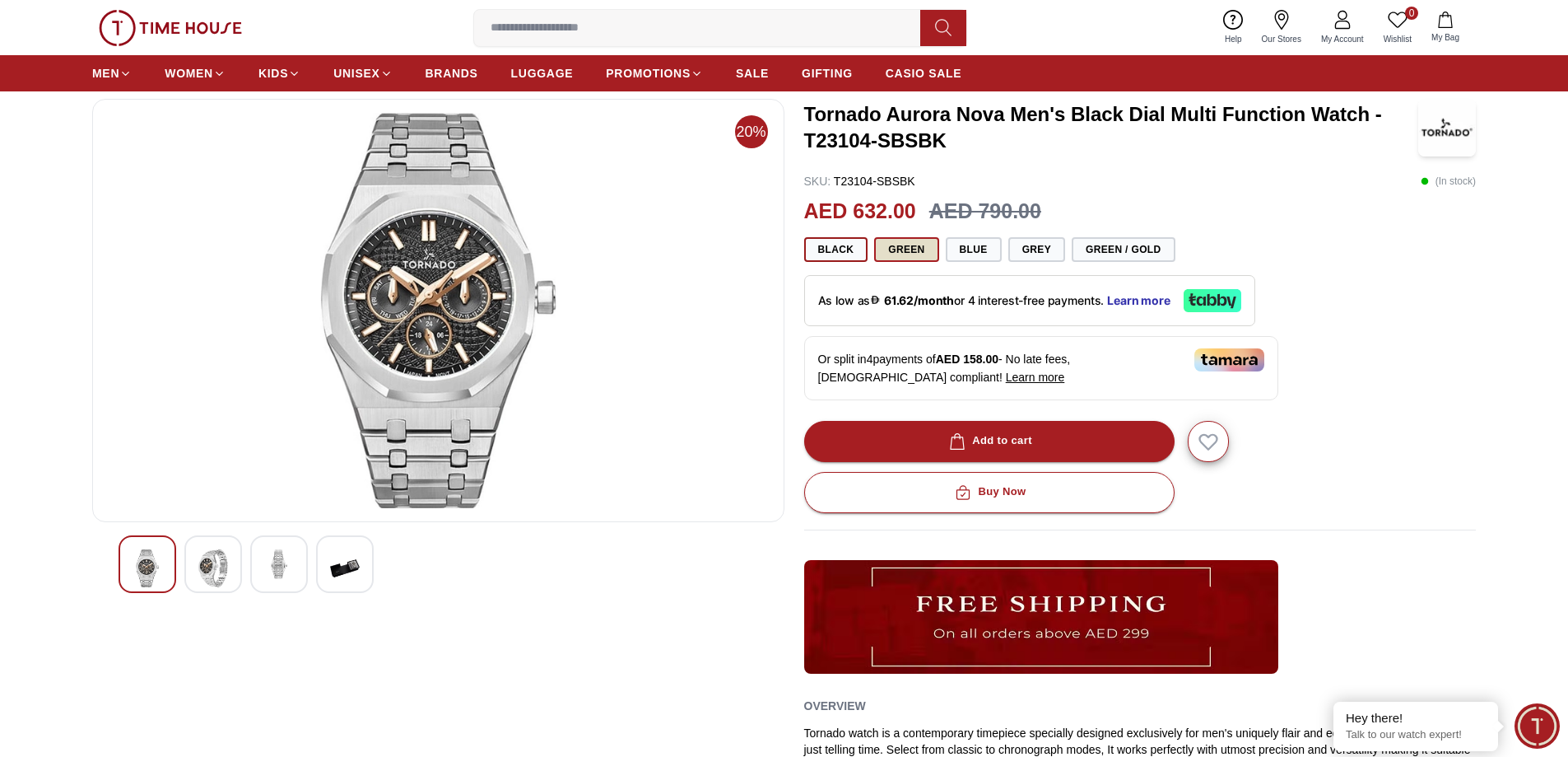
click at [908, 243] on button "Green" at bounding box center [906, 250] width 64 height 25
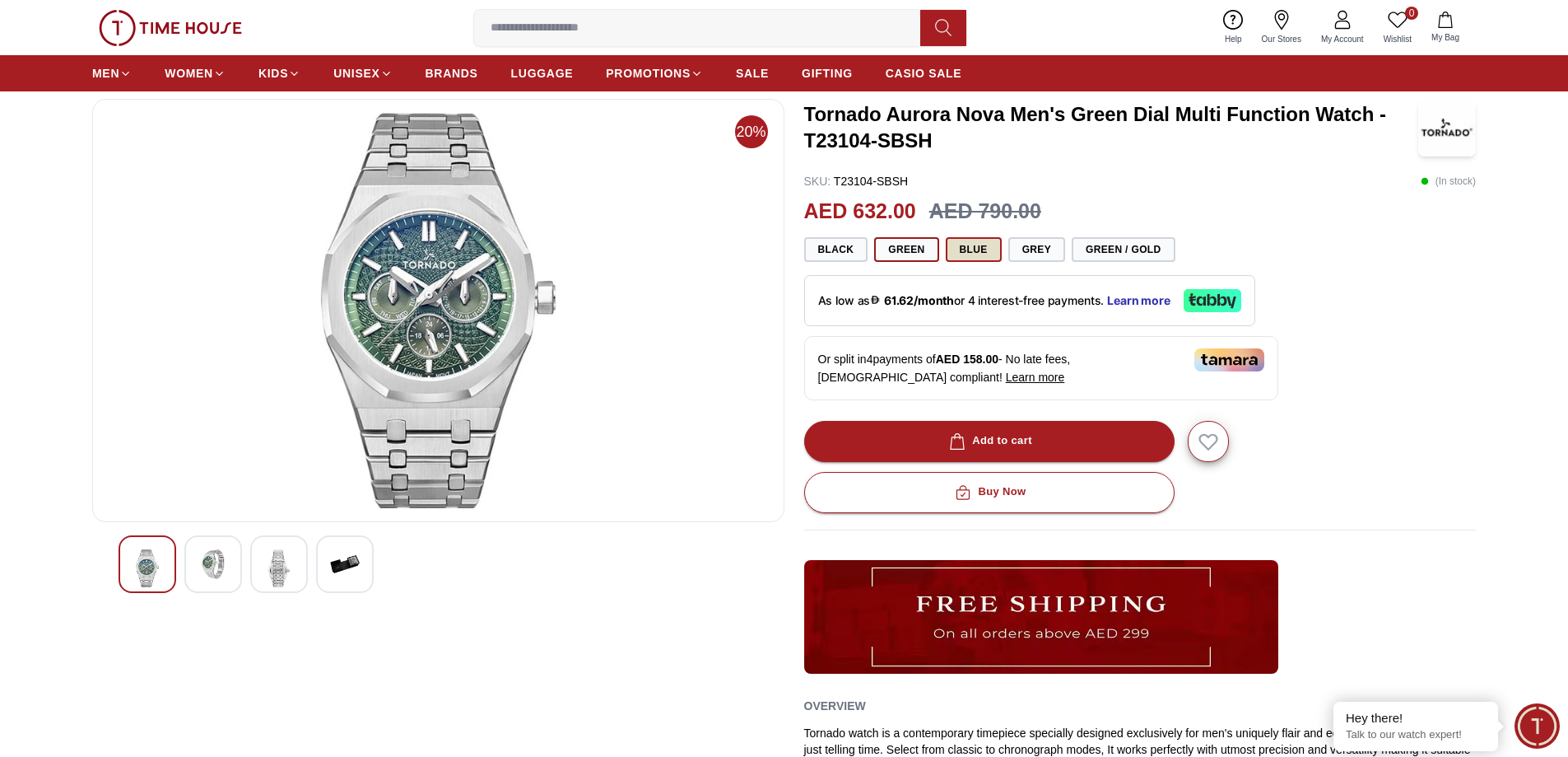
click at [975, 252] on button "Blue" at bounding box center [974, 250] width 56 height 25
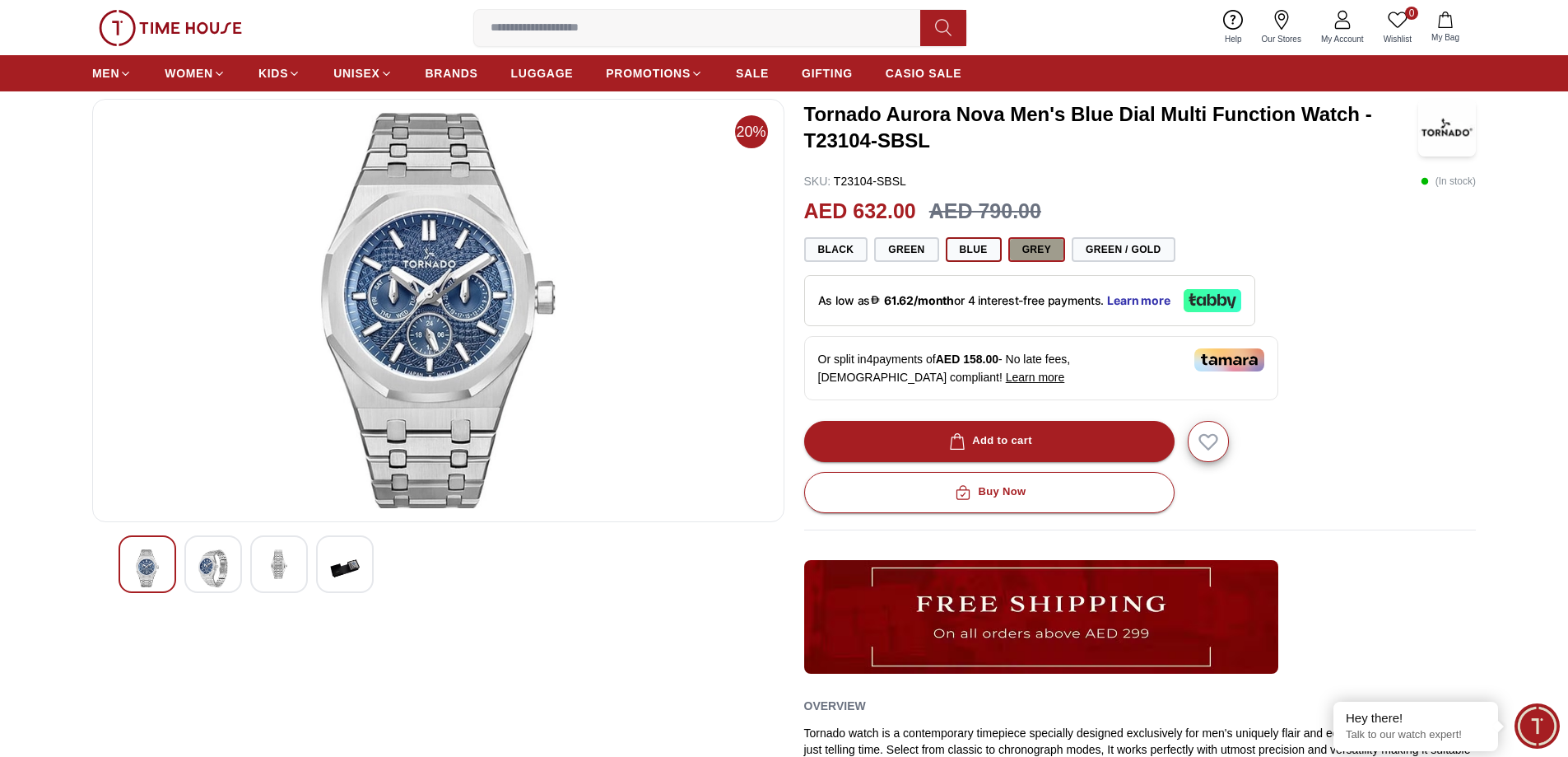
click at [1037, 247] on button "Grey" at bounding box center [1037, 250] width 57 height 25
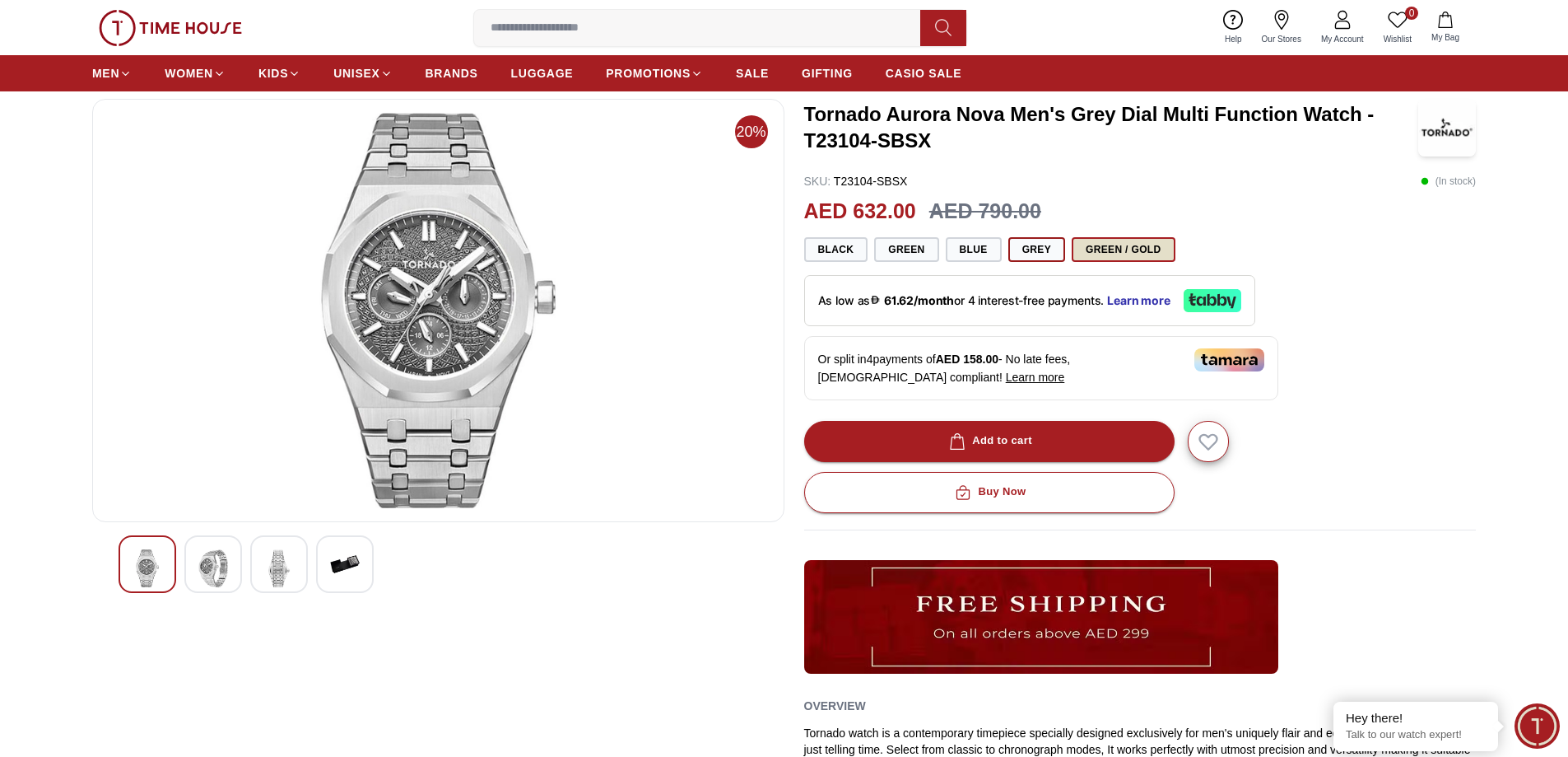
click at [1103, 249] on button "Green / Gold" at bounding box center [1123, 250] width 103 height 25
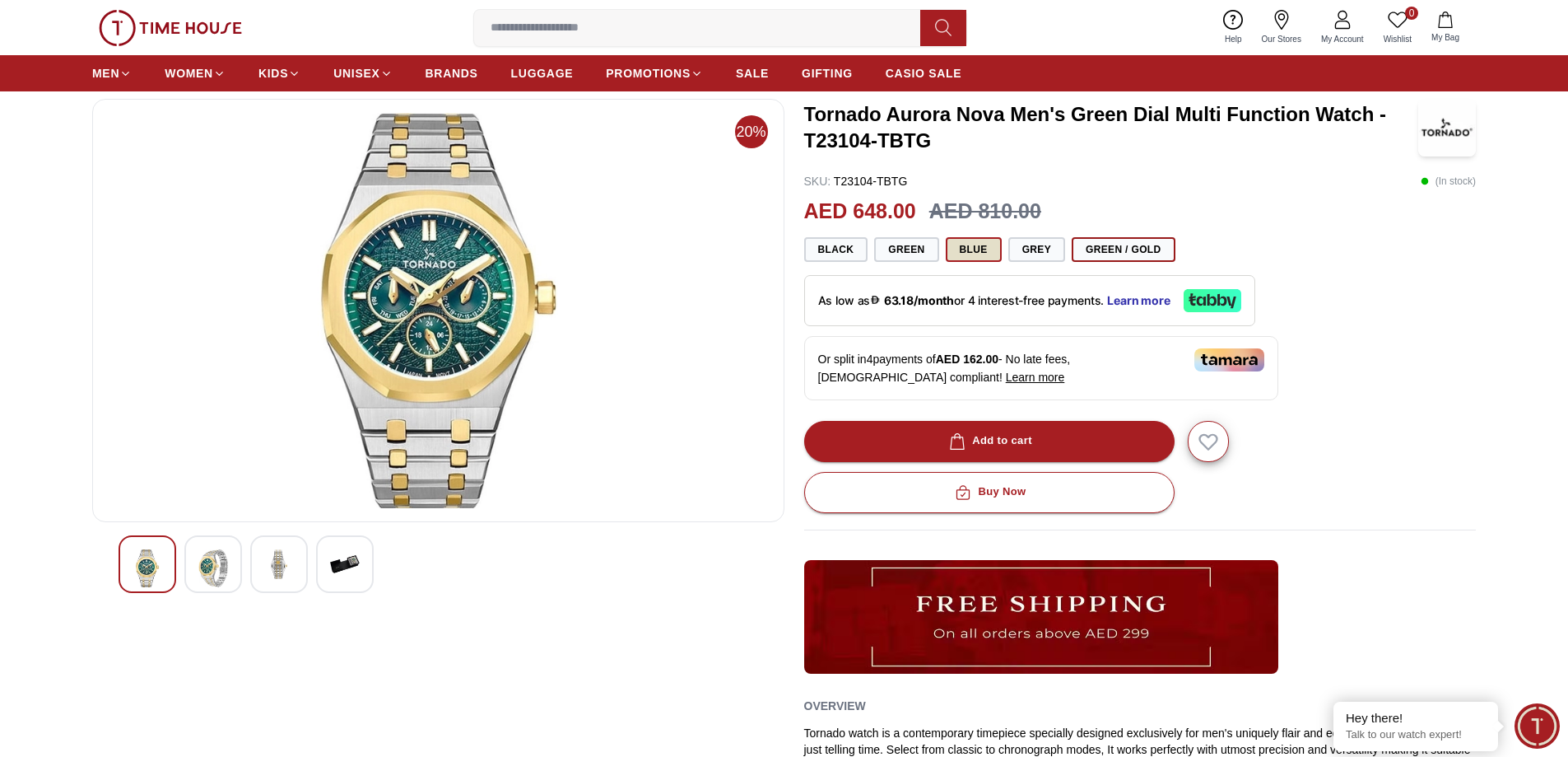
click at [981, 253] on button "Blue" at bounding box center [974, 250] width 56 height 25
click at [985, 250] on button "Blue" at bounding box center [974, 250] width 56 height 25
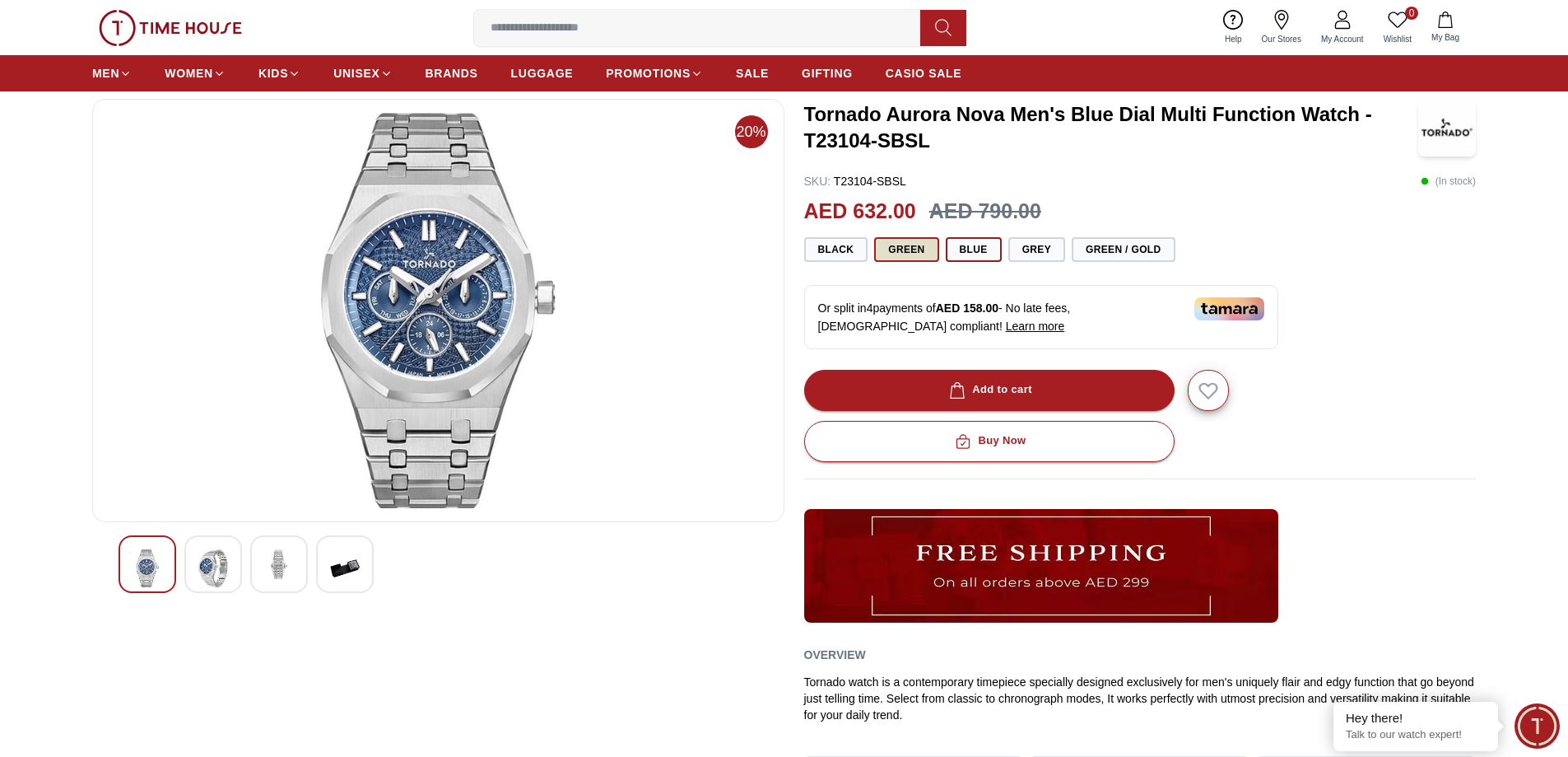
click at [884, 239] on button "Green" at bounding box center [906, 250] width 64 height 25
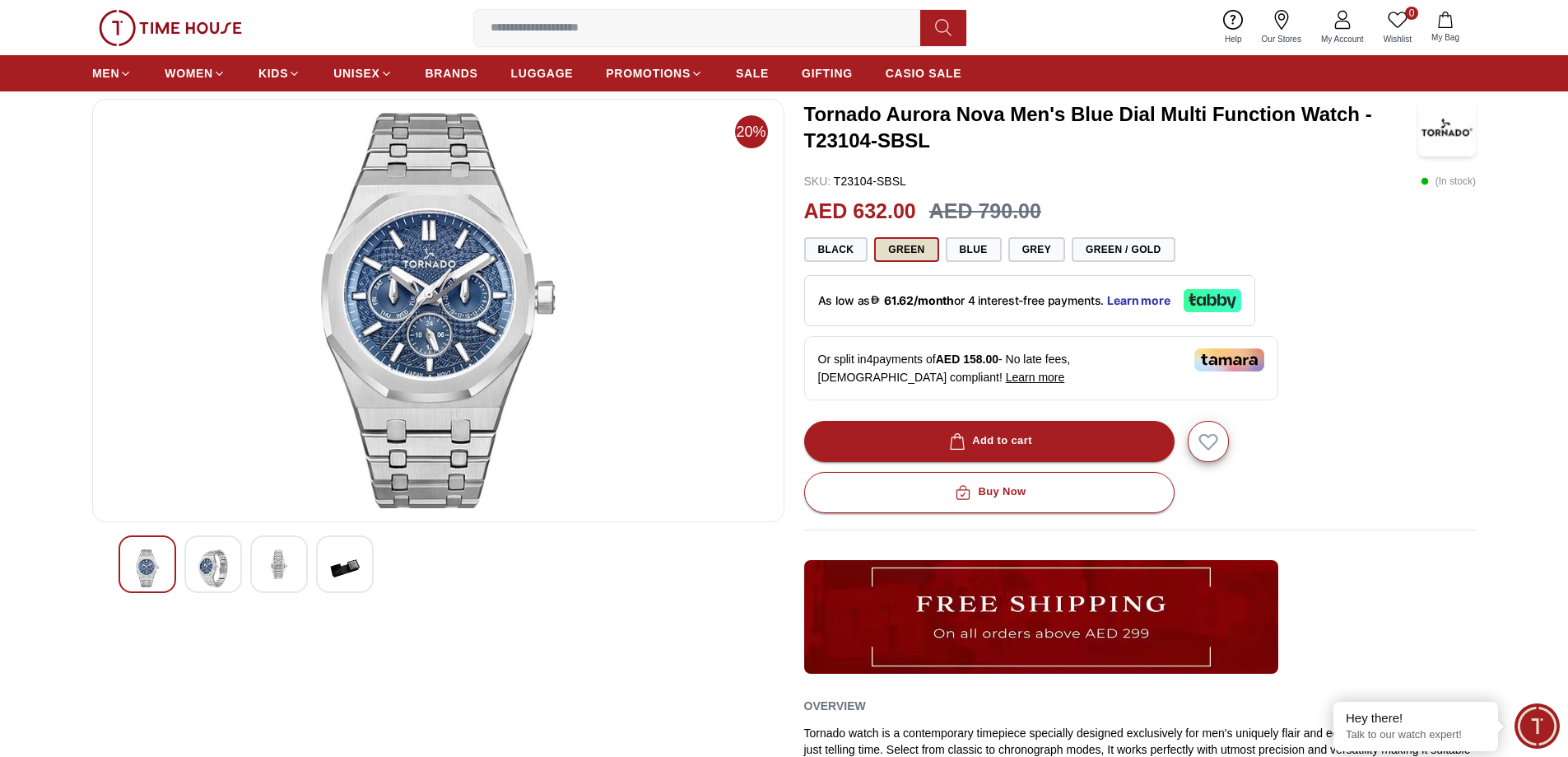
click at [896, 256] on button "Green" at bounding box center [906, 250] width 64 height 25
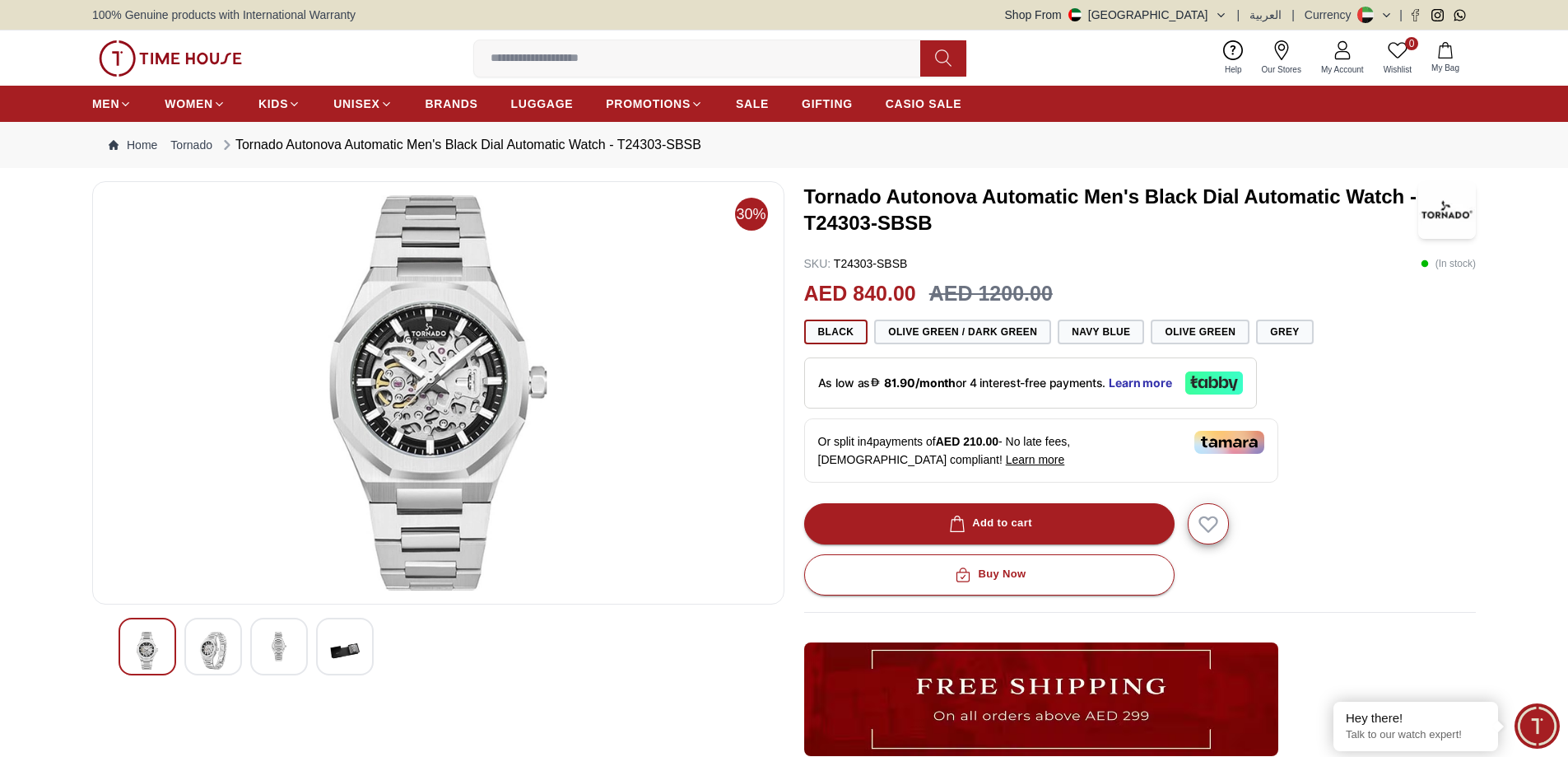
click at [275, 647] on img at bounding box center [279, 647] width 30 height 30
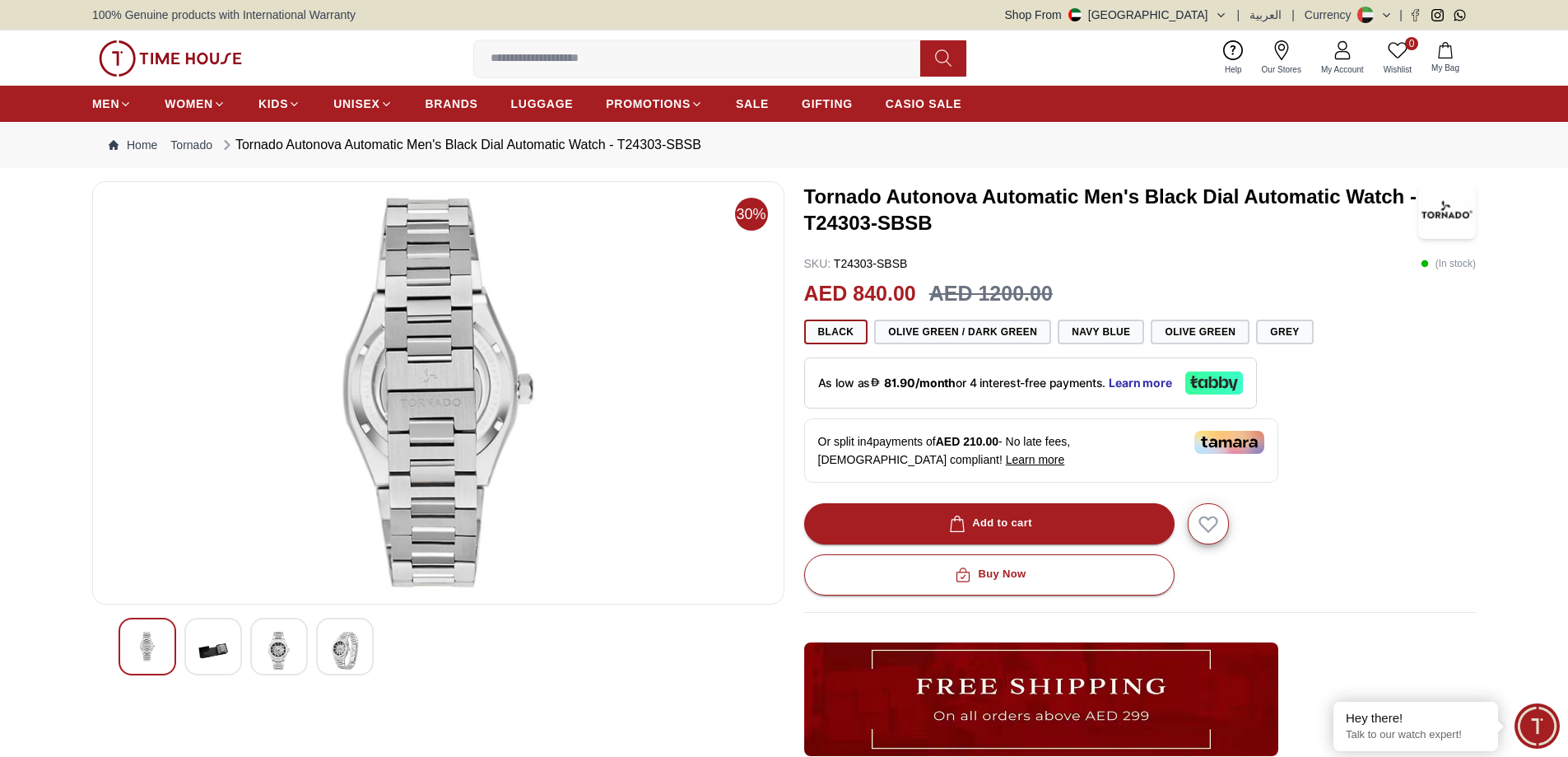
click at [219, 648] on img at bounding box center [213, 651] width 30 height 38
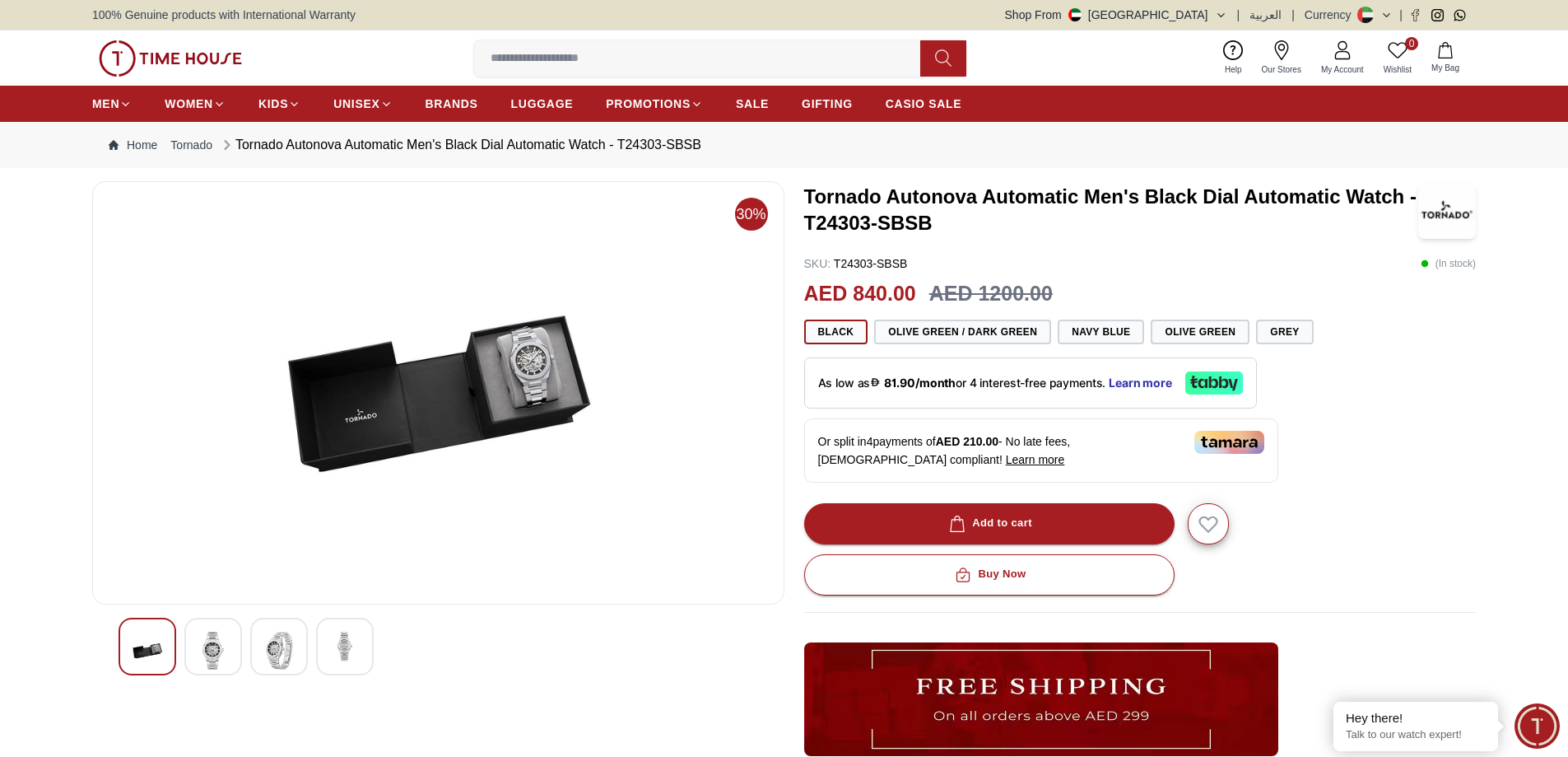
click at [204, 660] on img at bounding box center [213, 651] width 30 height 38
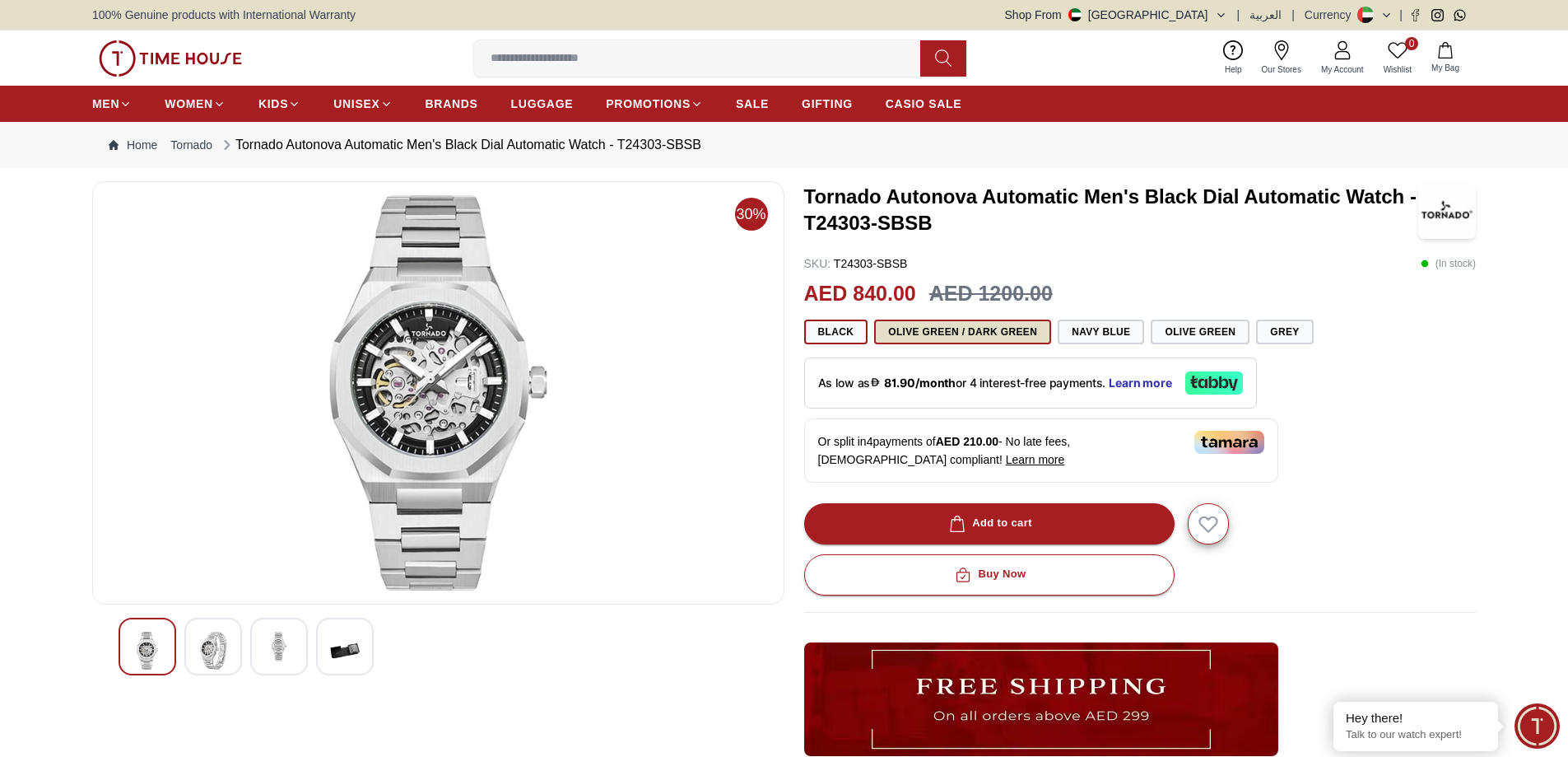
click at [1010, 339] on button "Olive Green / Dark Green" at bounding box center [963, 331] width 177 height 25
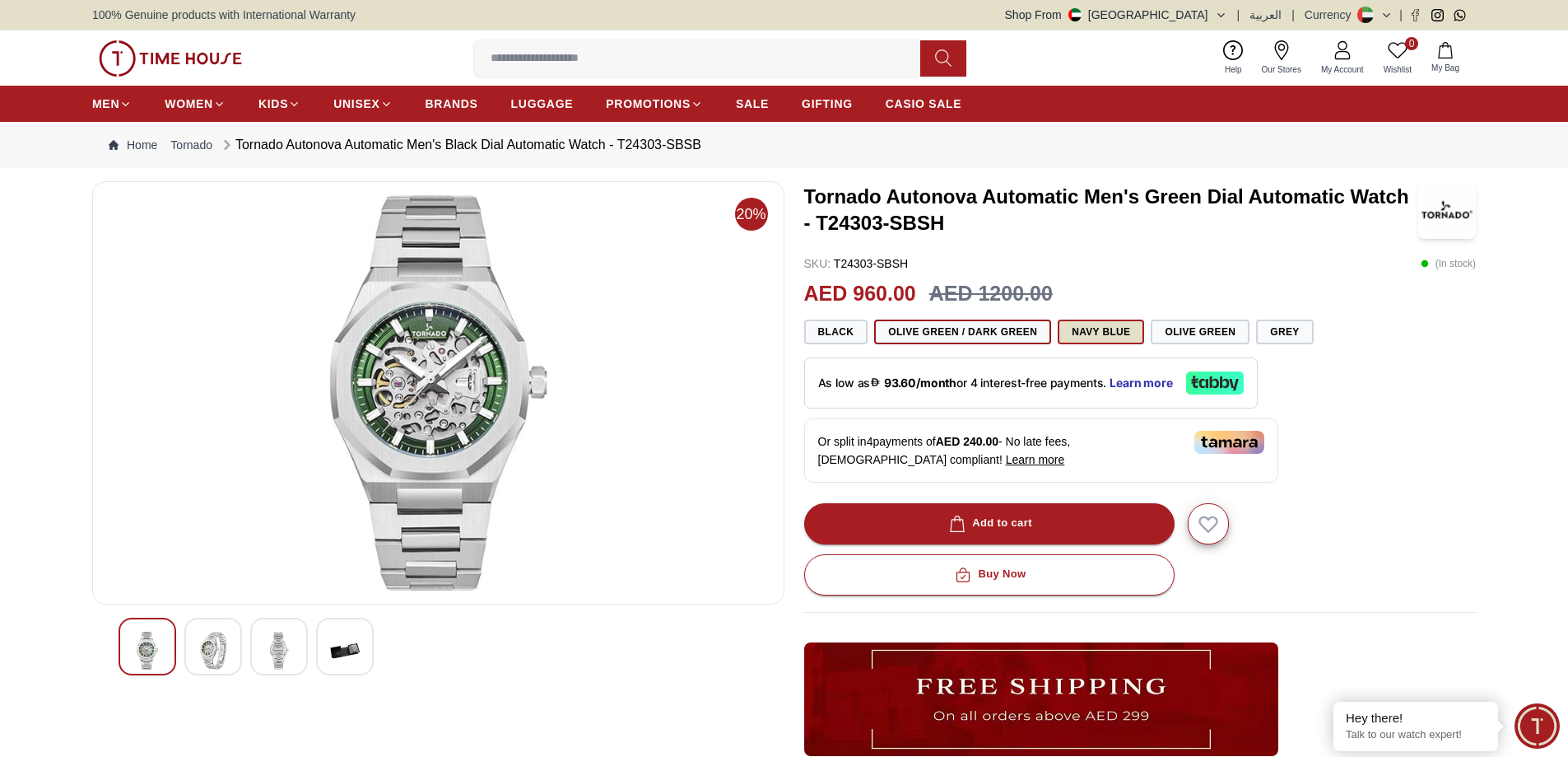
click at [1081, 334] on button "Navy Blue" at bounding box center [1101, 331] width 87 height 25
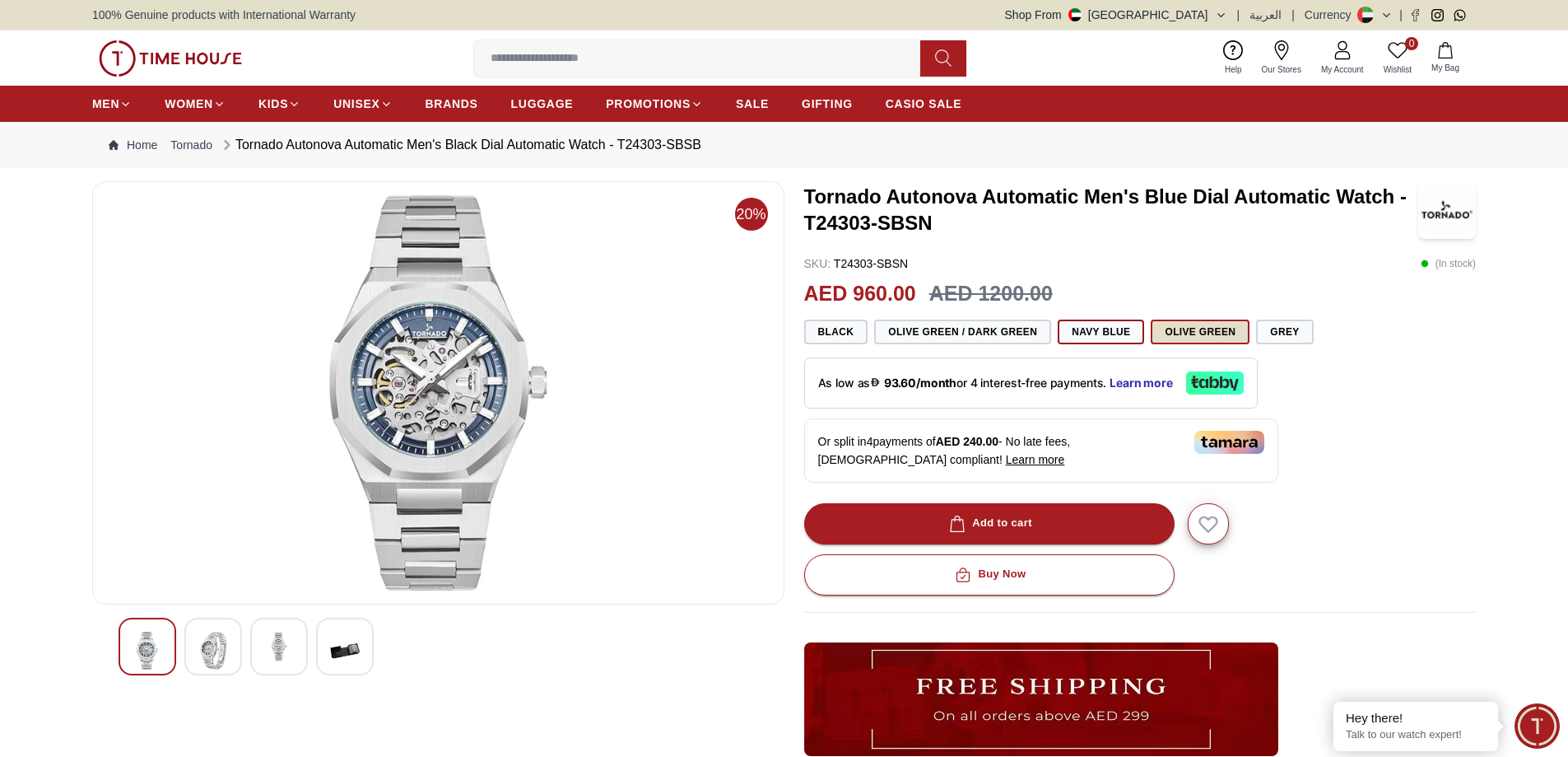
click at [1178, 331] on button "Olive Green" at bounding box center [1200, 331] width 99 height 25
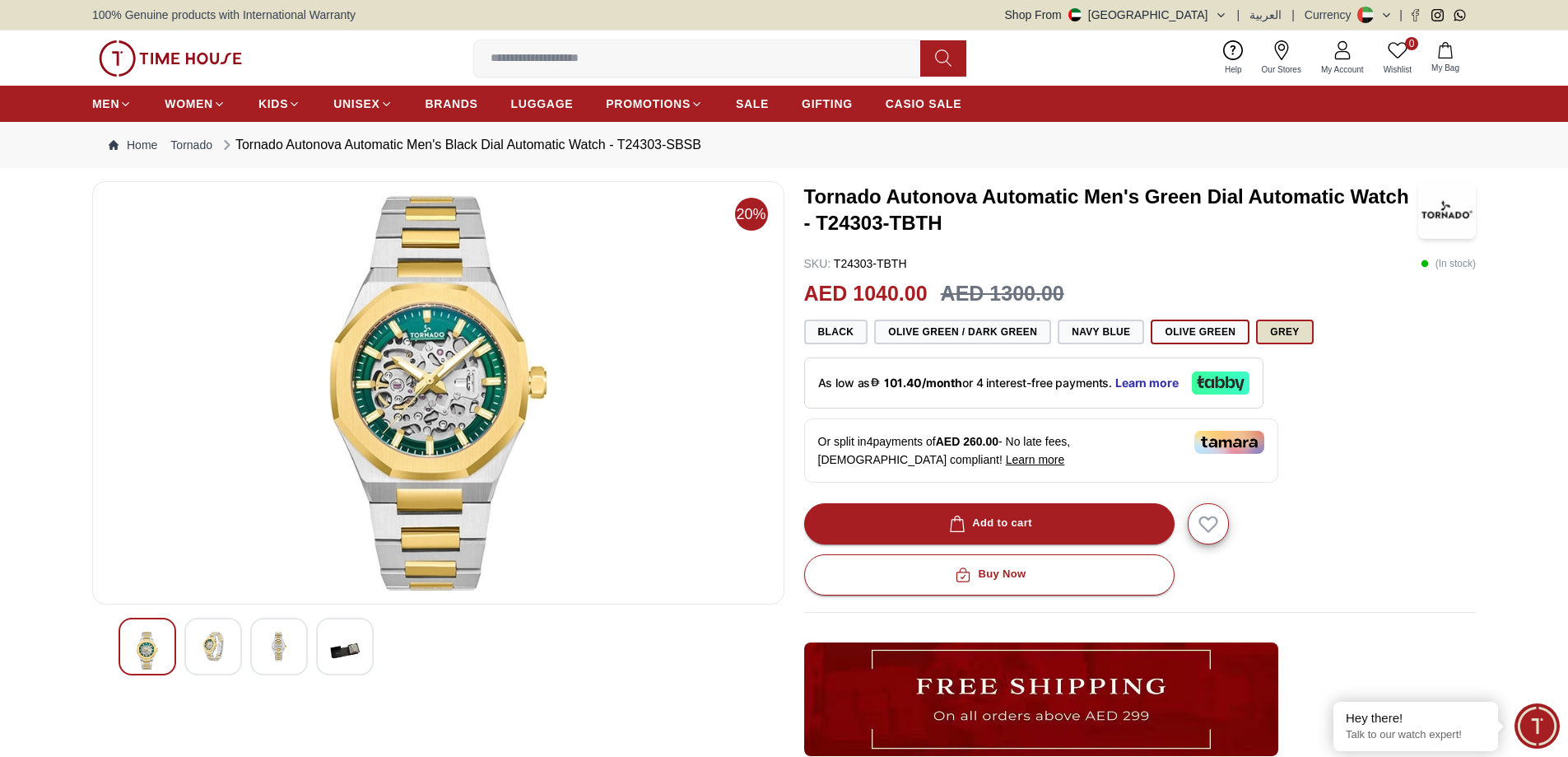
click at [1273, 336] on button "Grey" at bounding box center [1284, 331] width 57 height 25
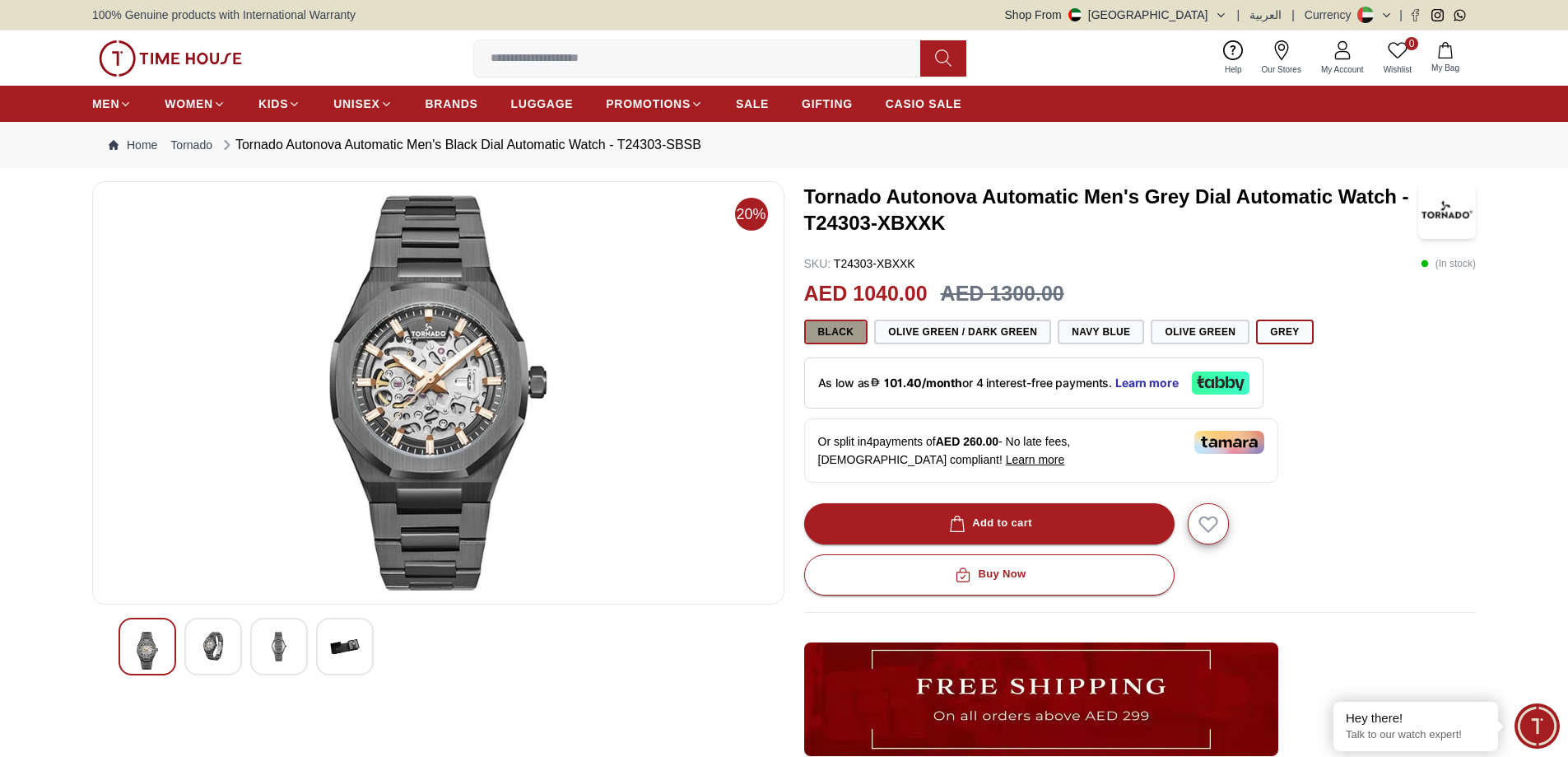
click at [824, 332] on button "Black" at bounding box center [836, 331] width 64 height 25
click at [839, 334] on button "Black" at bounding box center [836, 331] width 64 height 25
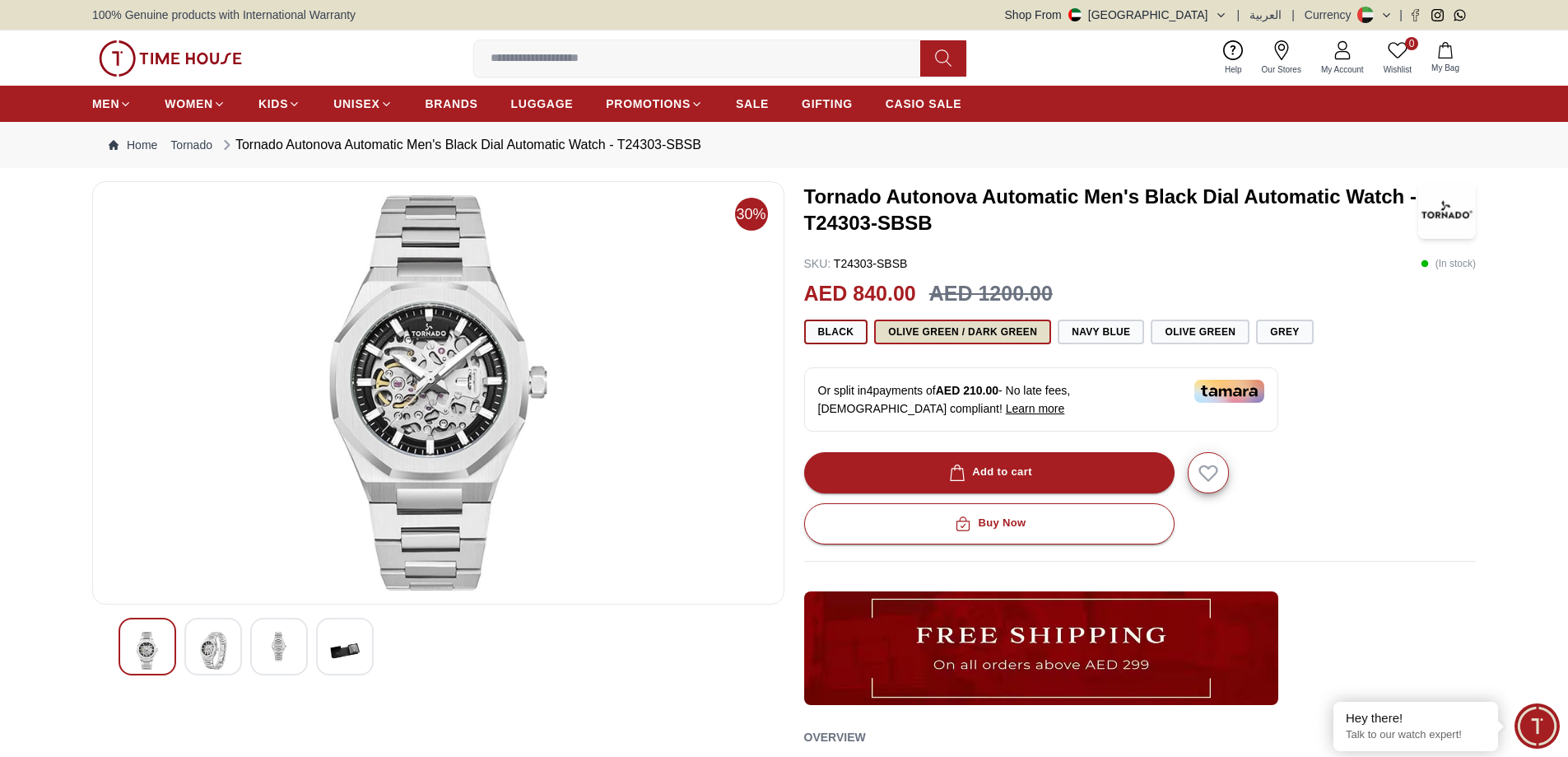
click at [898, 340] on button "Olive Green / Dark Green" at bounding box center [963, 331] width 177 height 25
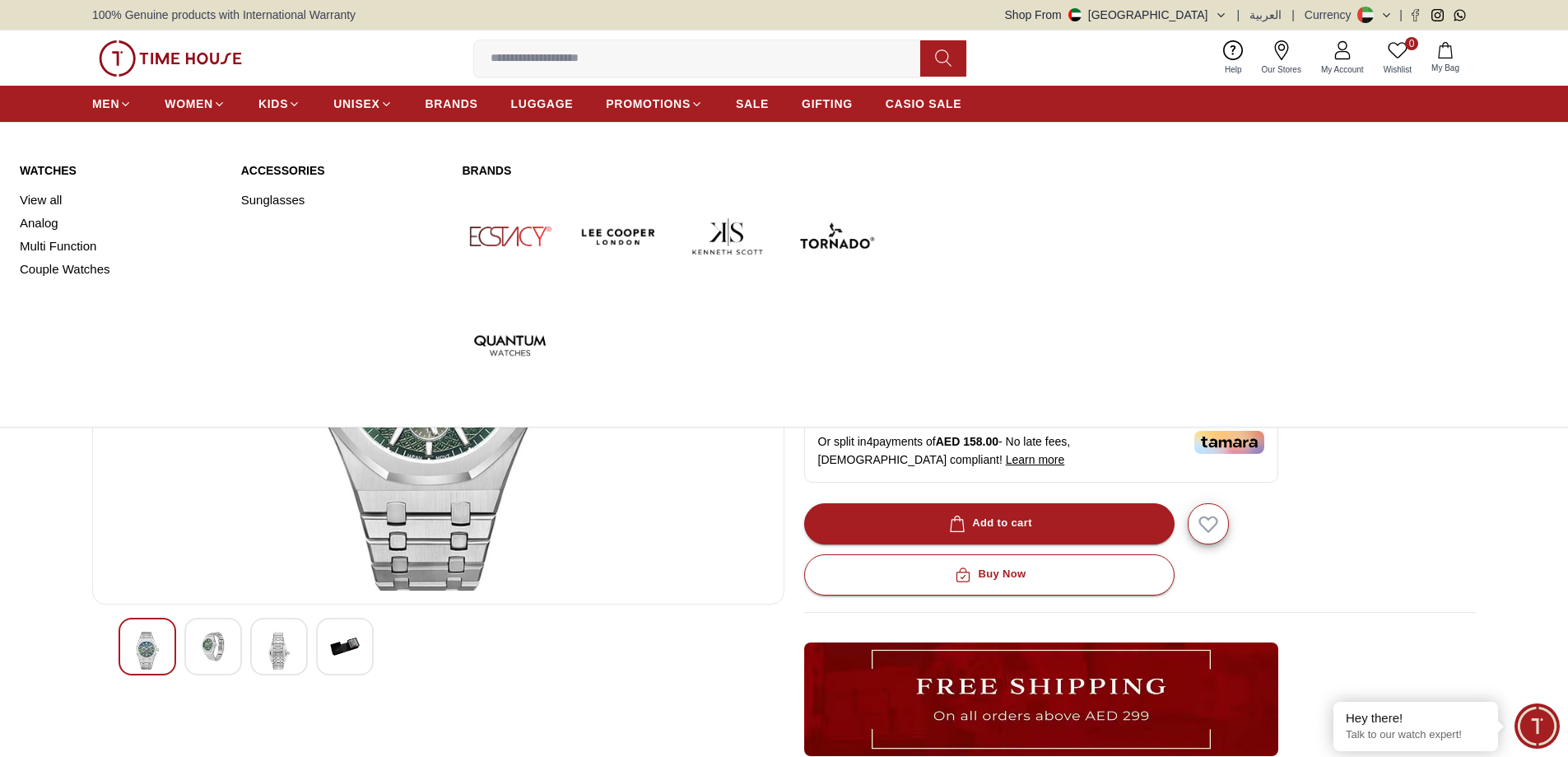
click at [65, 169] on link "Watches" at bounding box center [120, 170] width 202 height 17
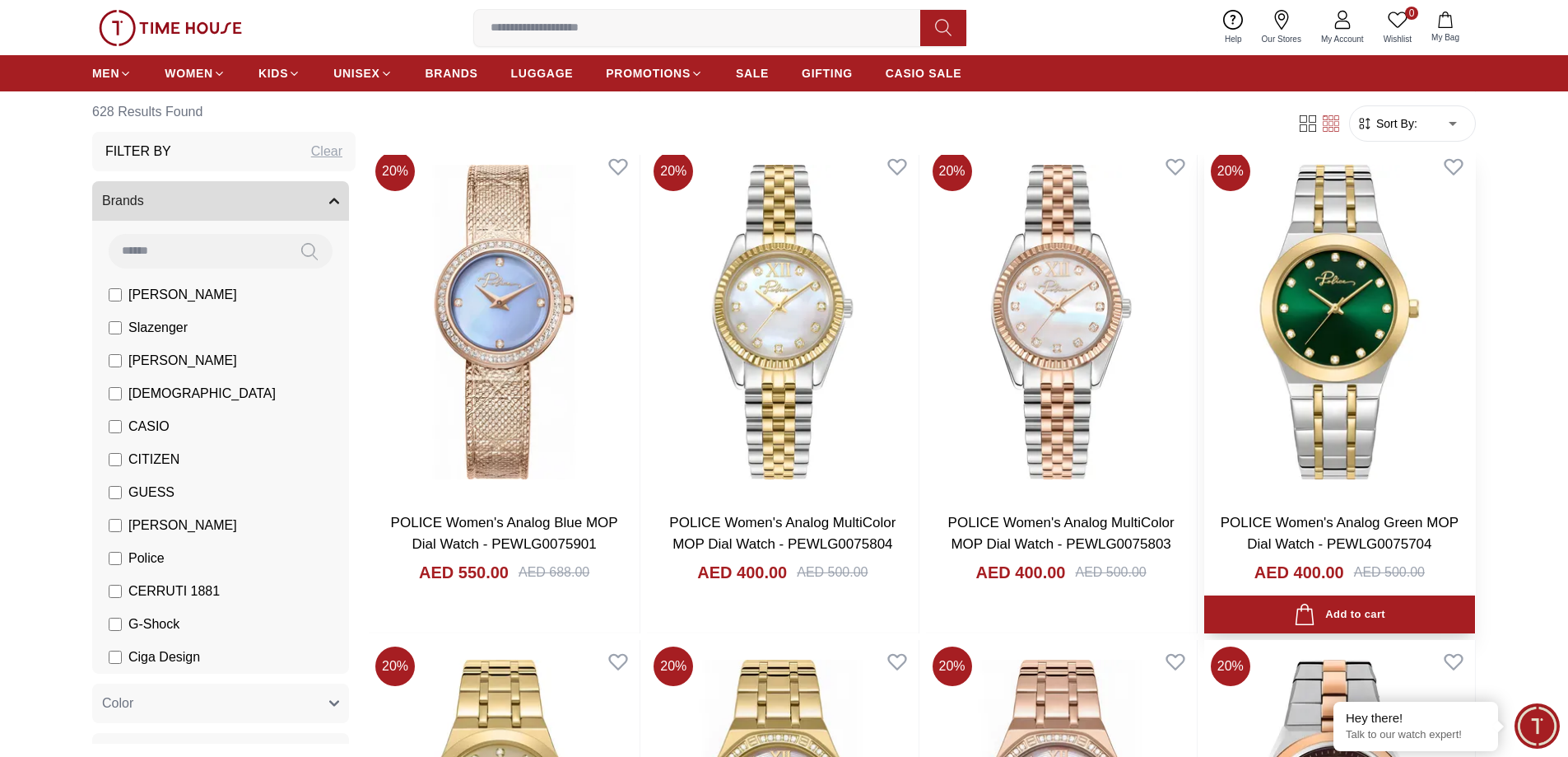
scroll to position [1565, 0]
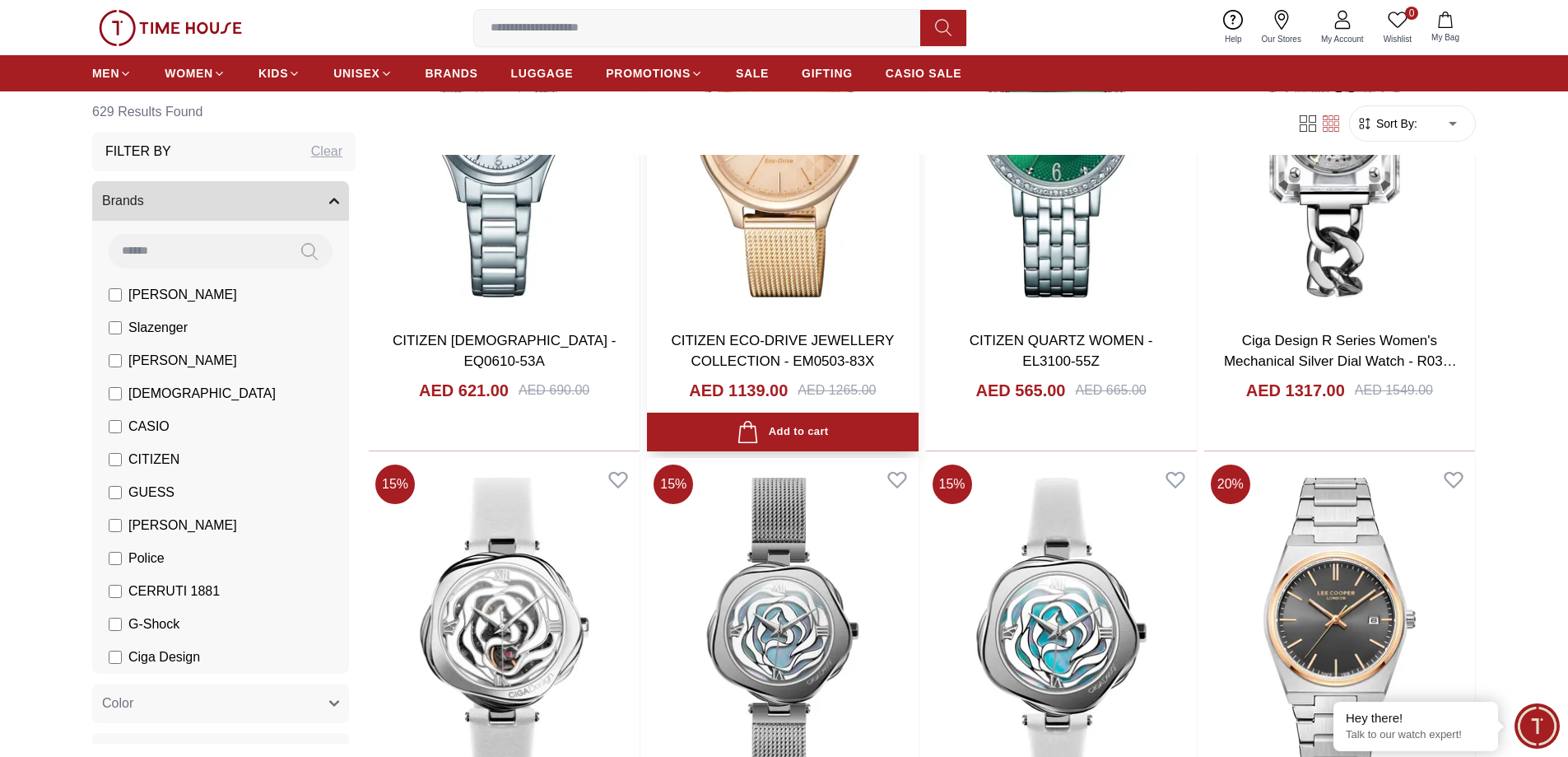
scroll to position [3954, 0]
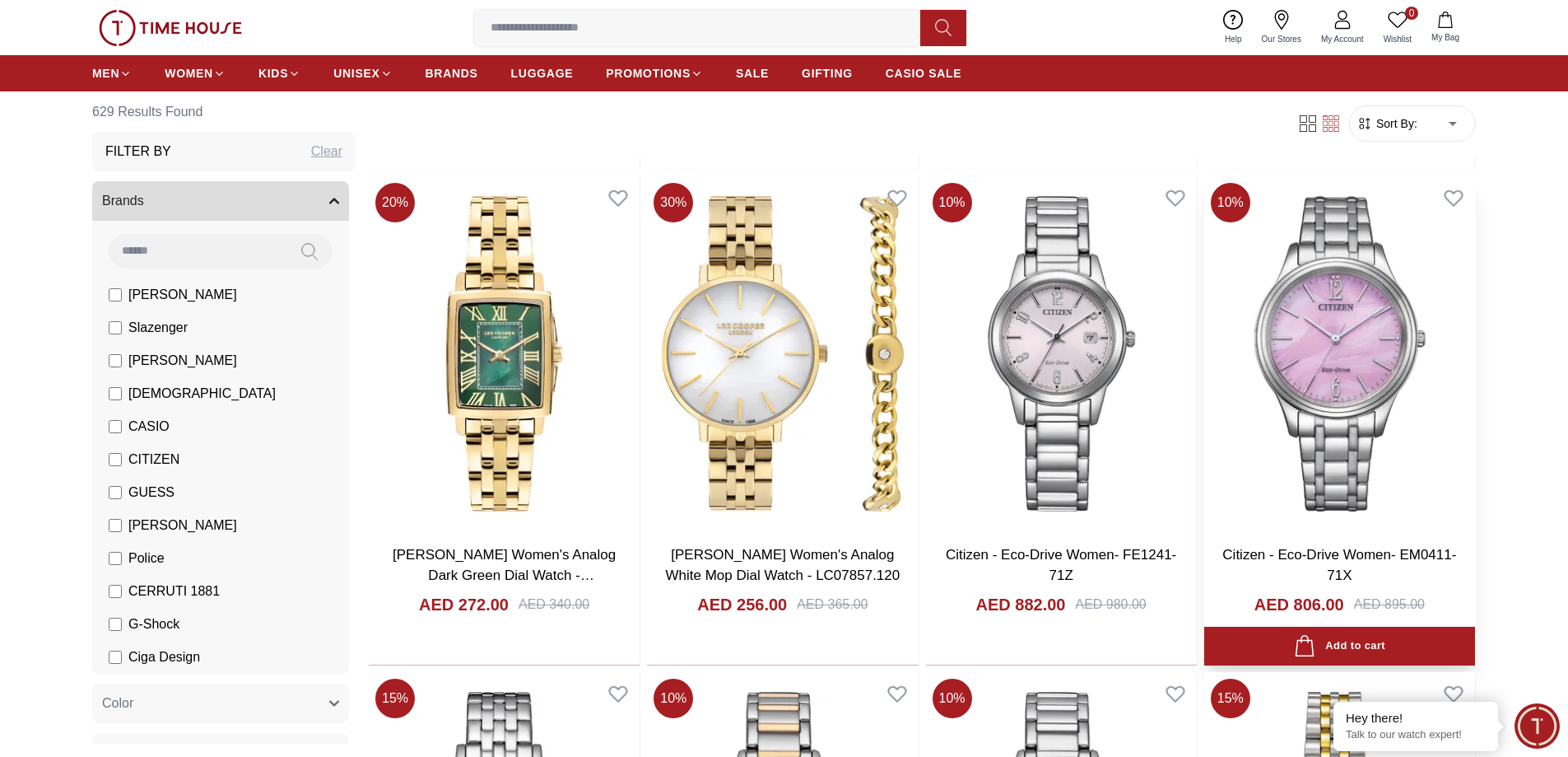
scroll to position [6343, 0]
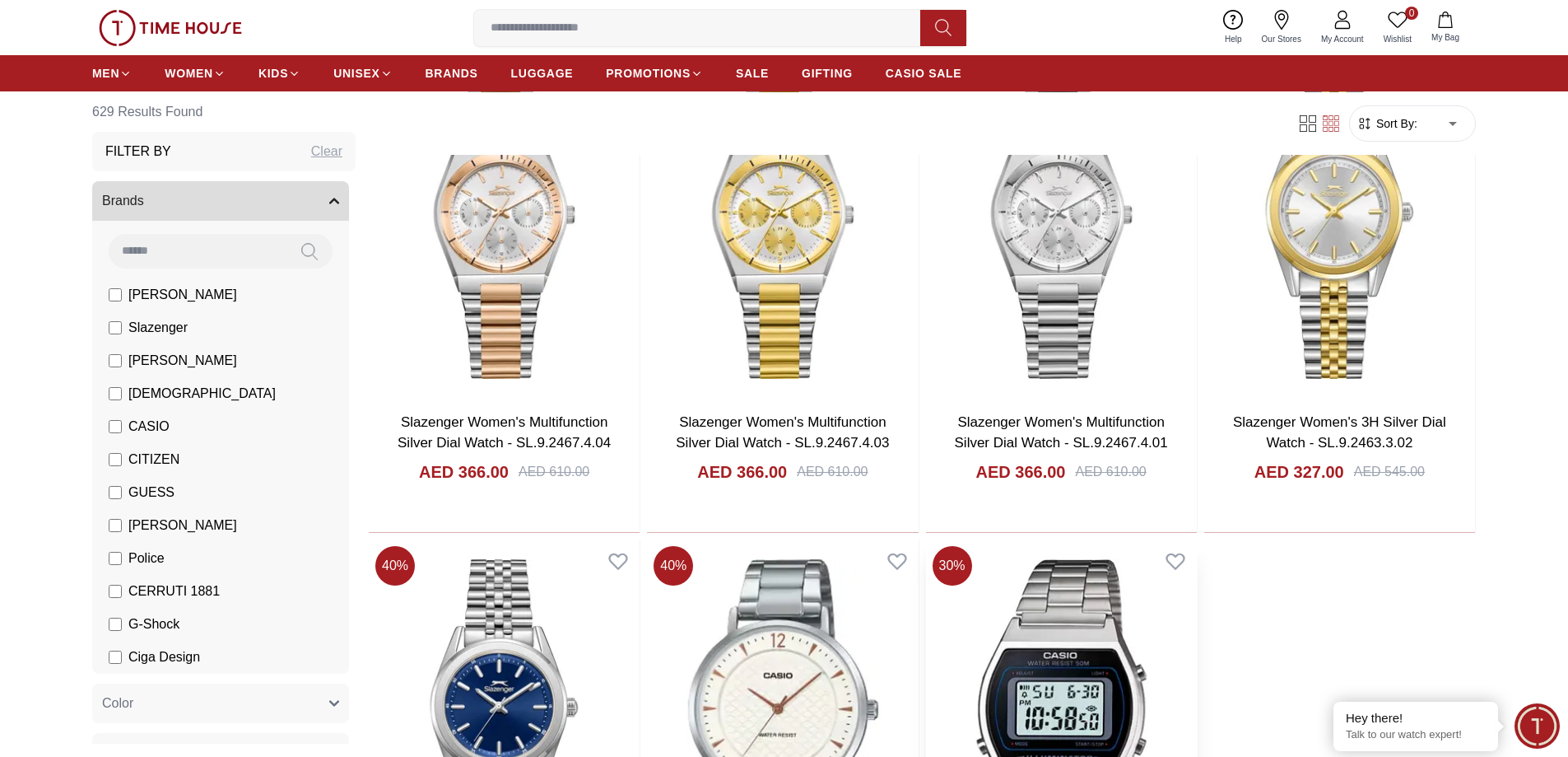
scroll to position [9094, 0]
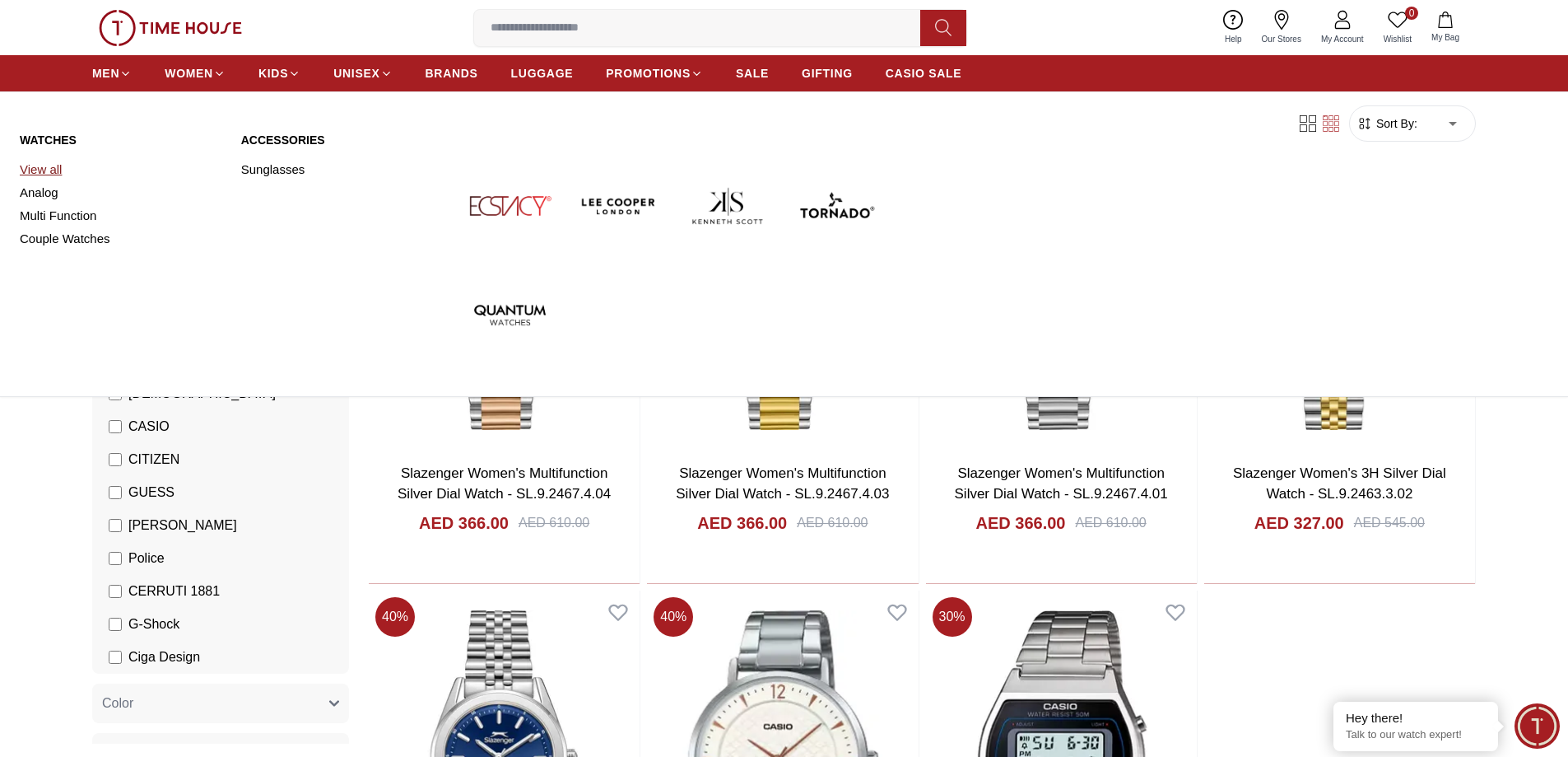
click at [38, 163] on link "View all" at bounding box center [120, 169] width 202 height 23
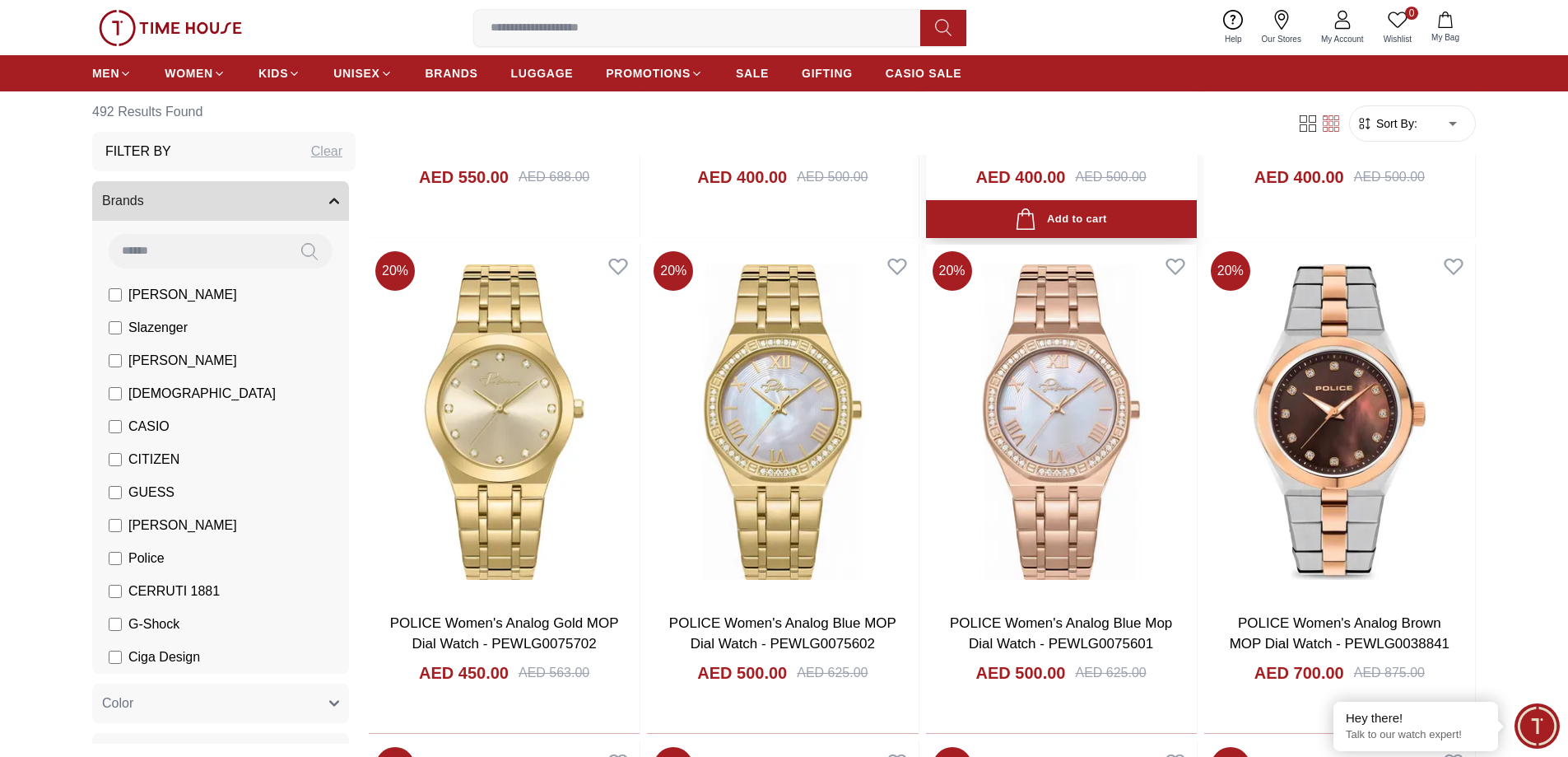
scroll to position [1565, 0]
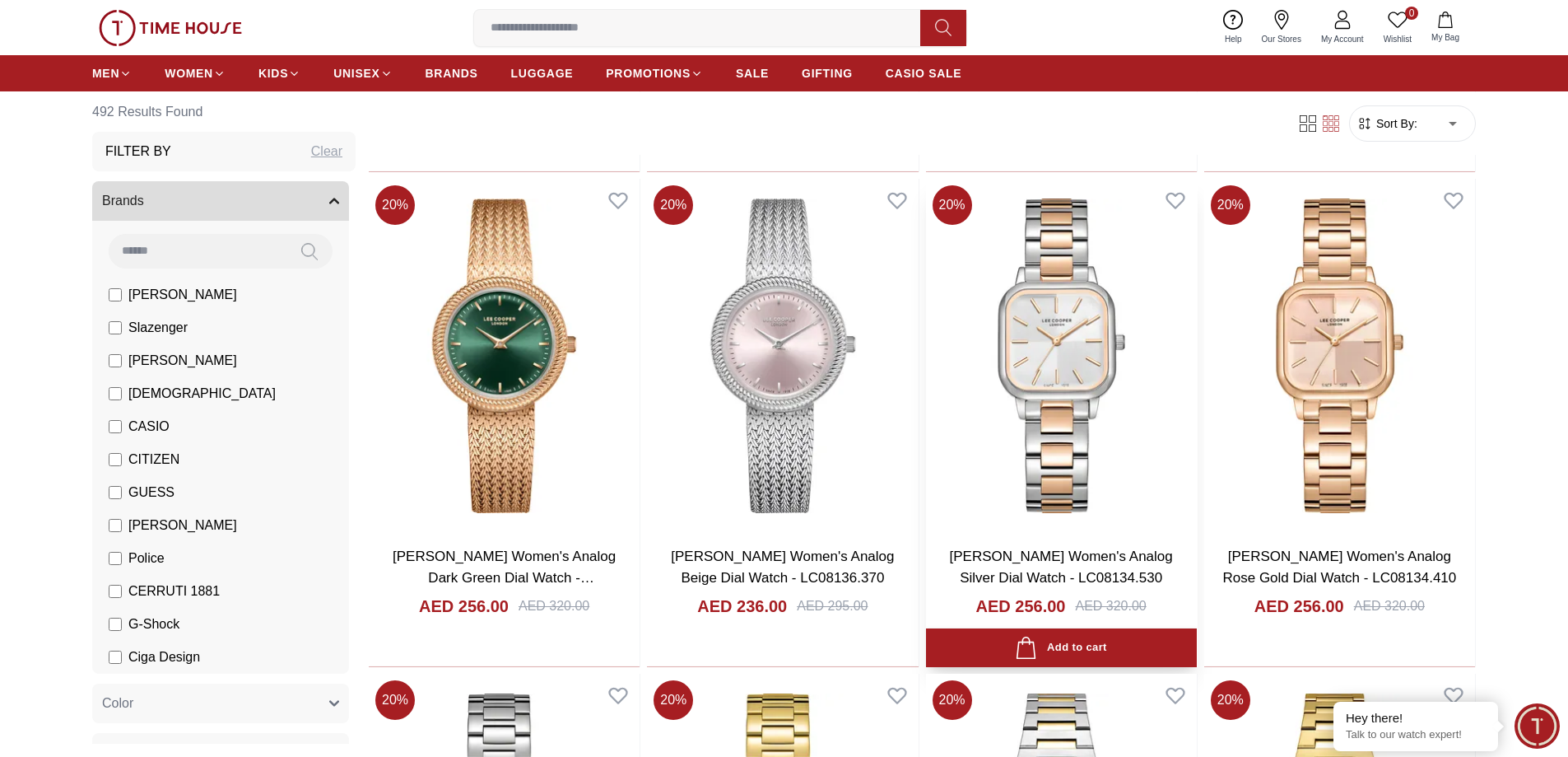
scroll to position [4119, 0]
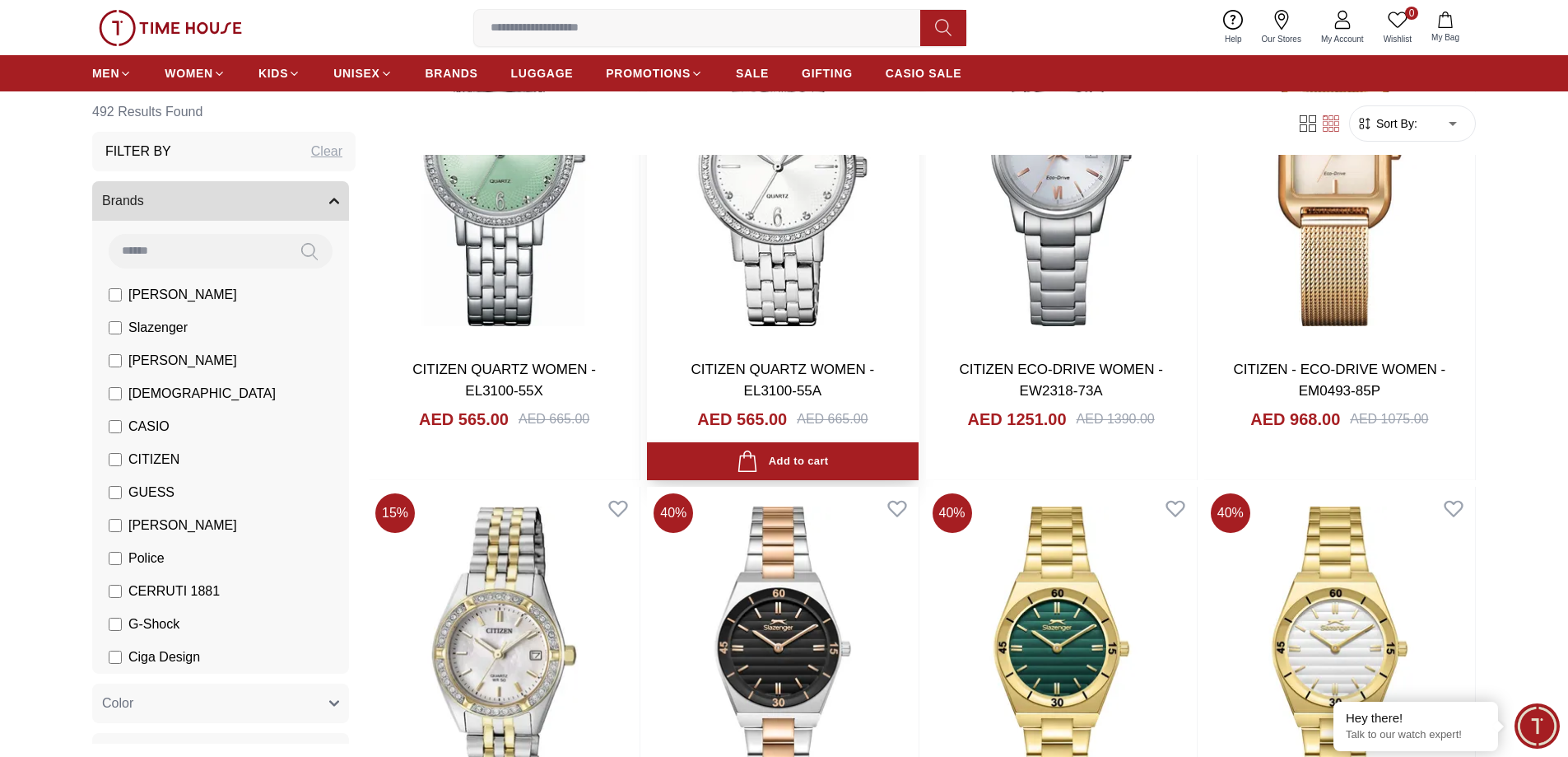
scroll to position [6755, 0]
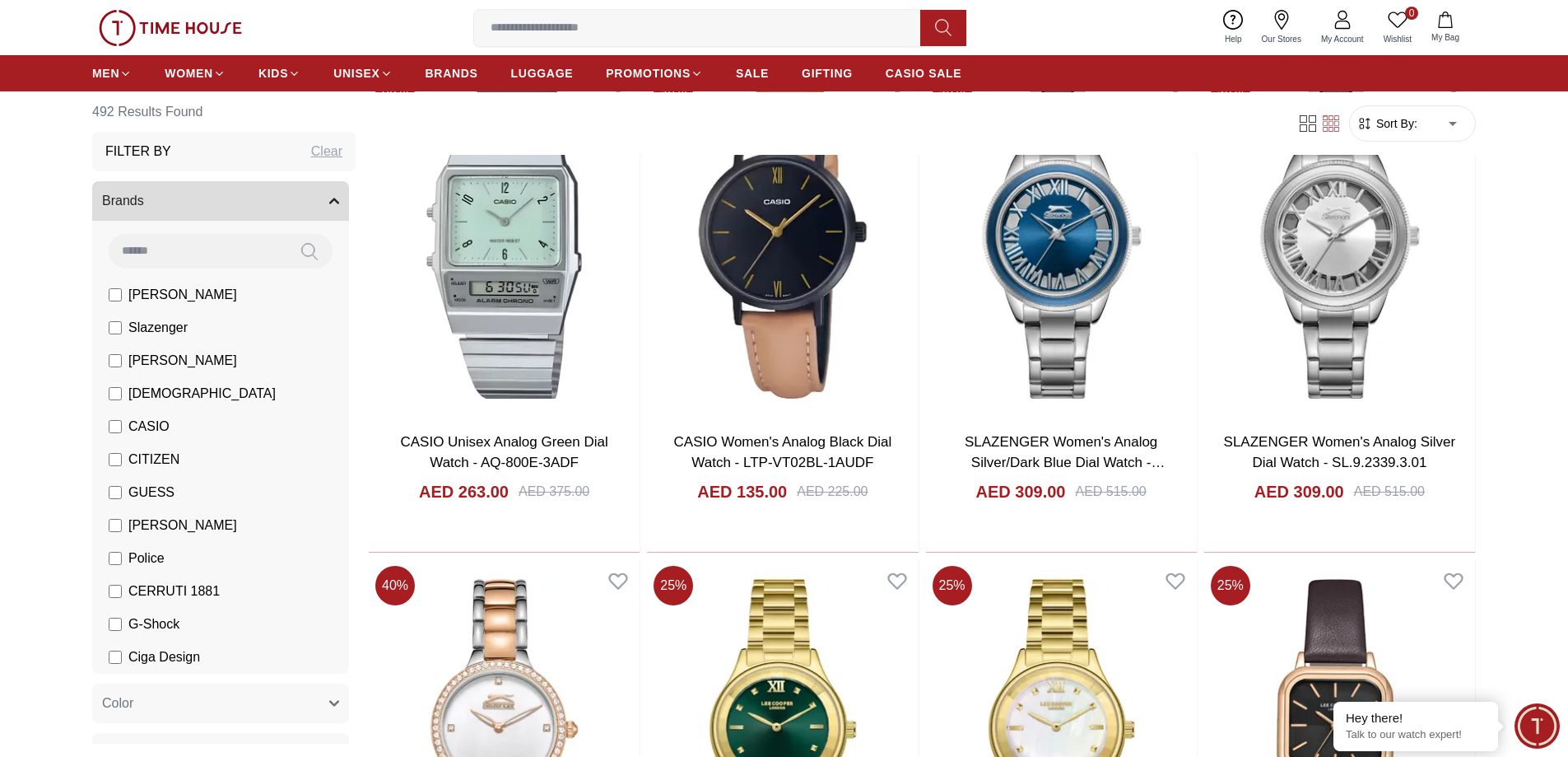
scroll to position [9144, 0]
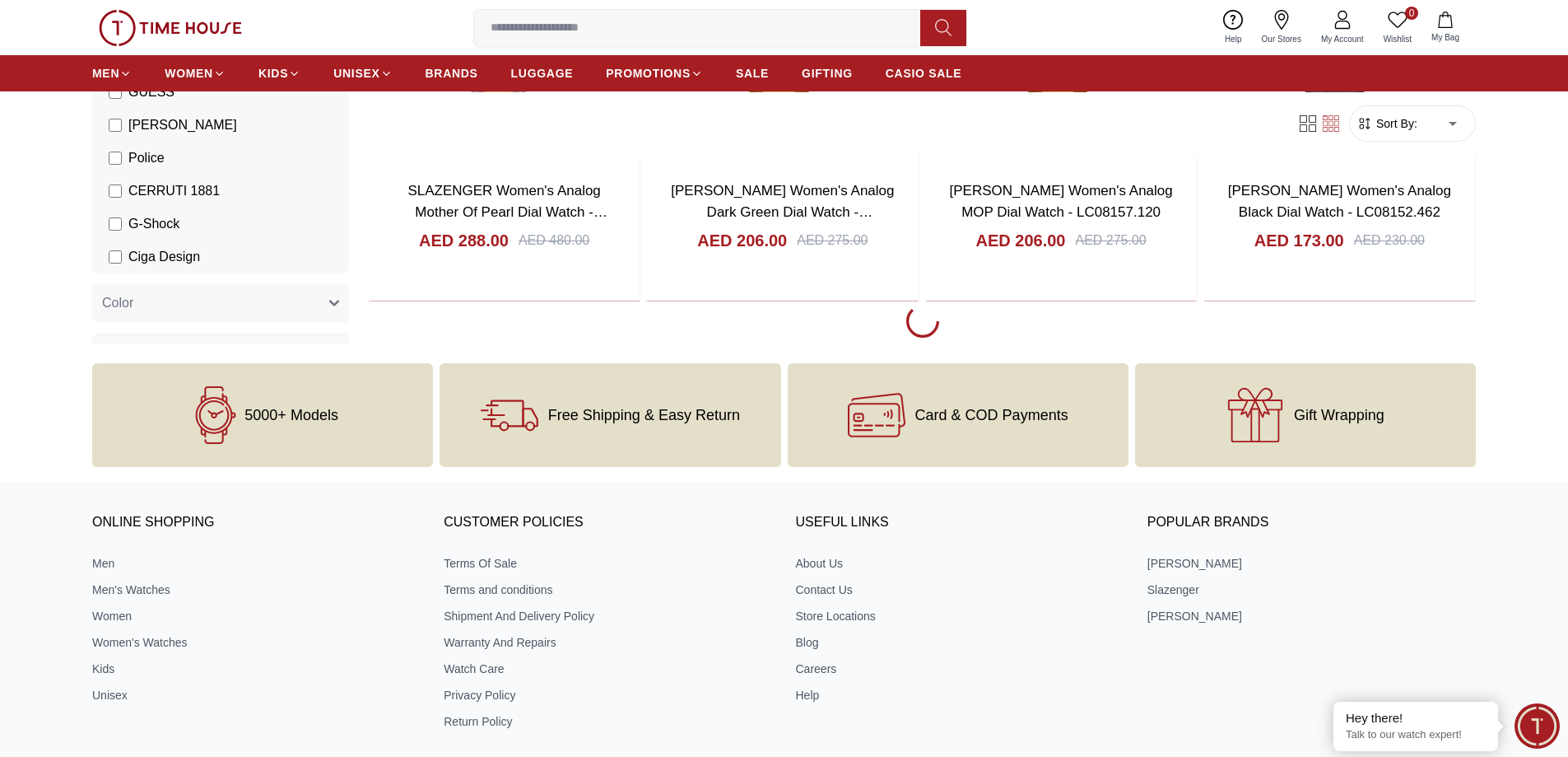
scroll to position [9886, 0]
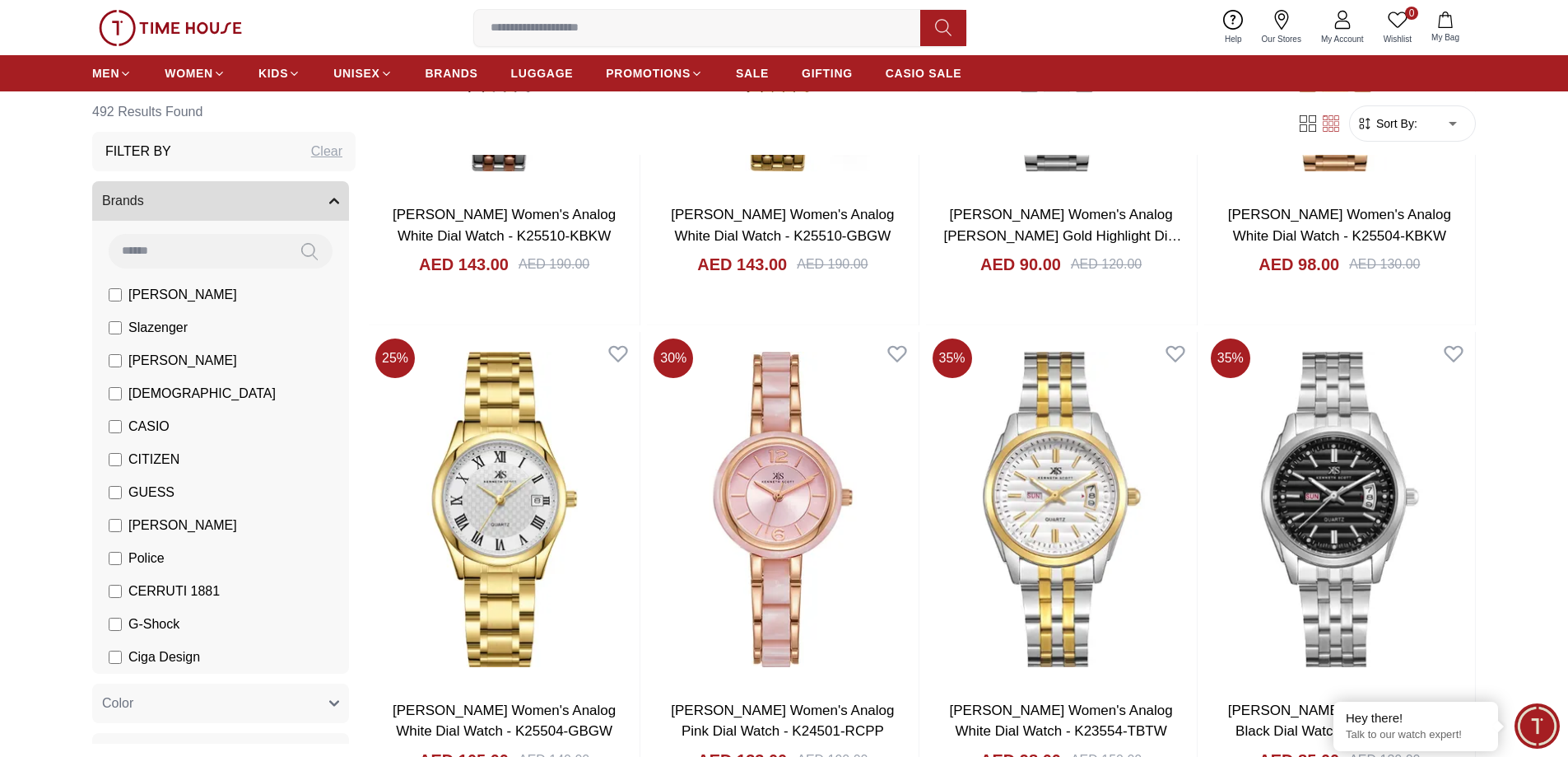
scroll to position [12470, 0]
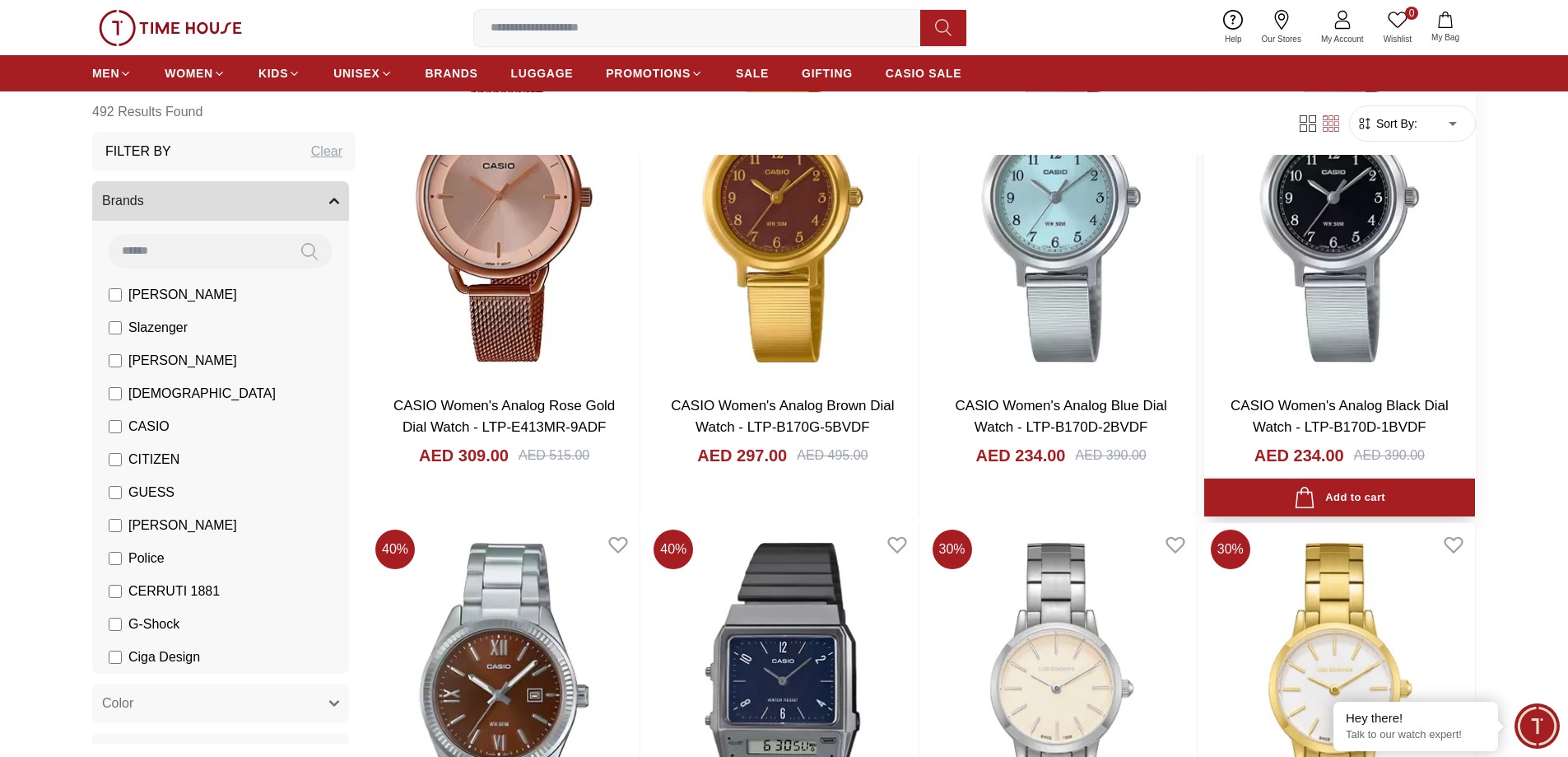
scroll to position [16777, 0]
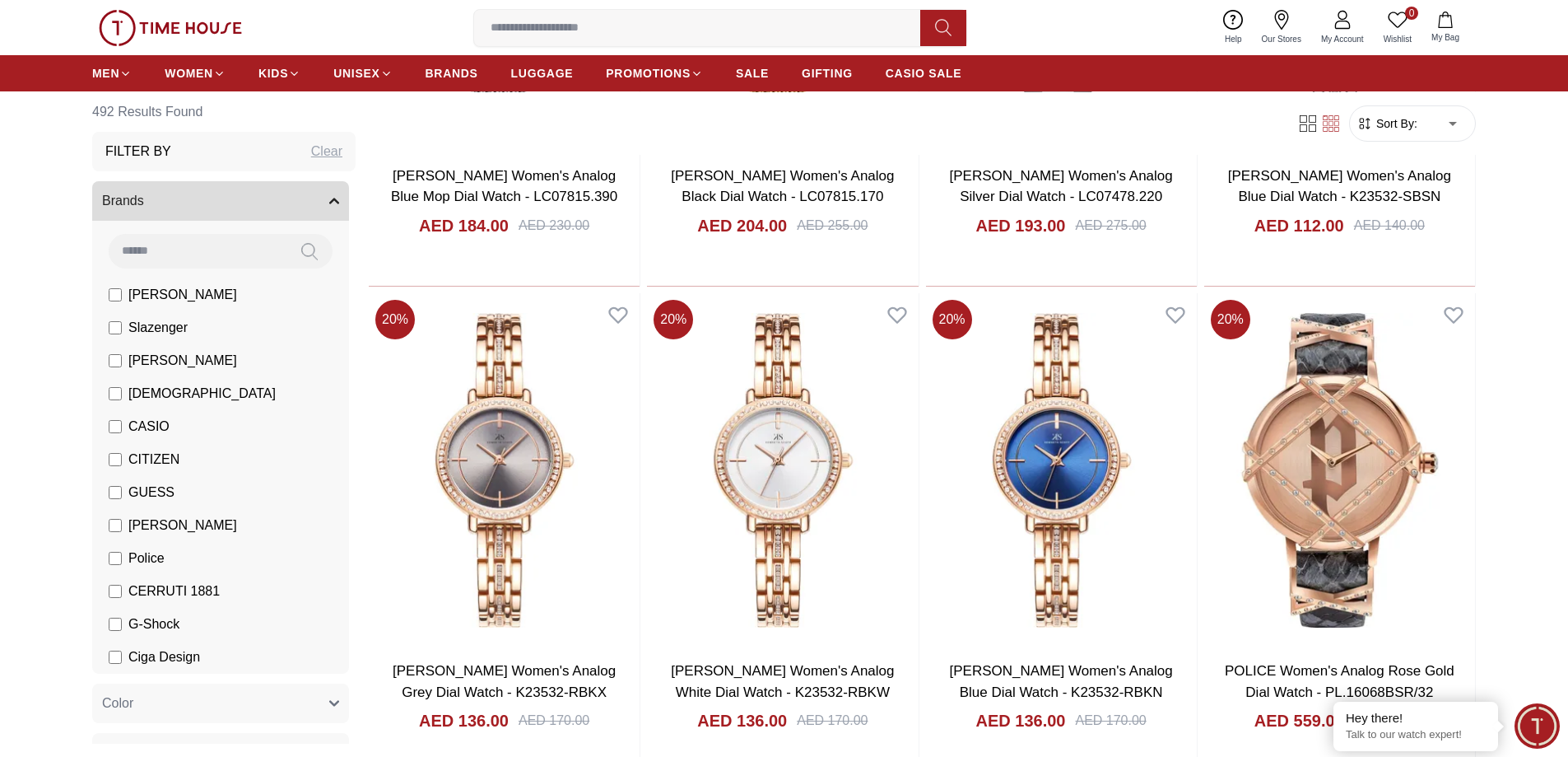
scroll to position [19308, 0]
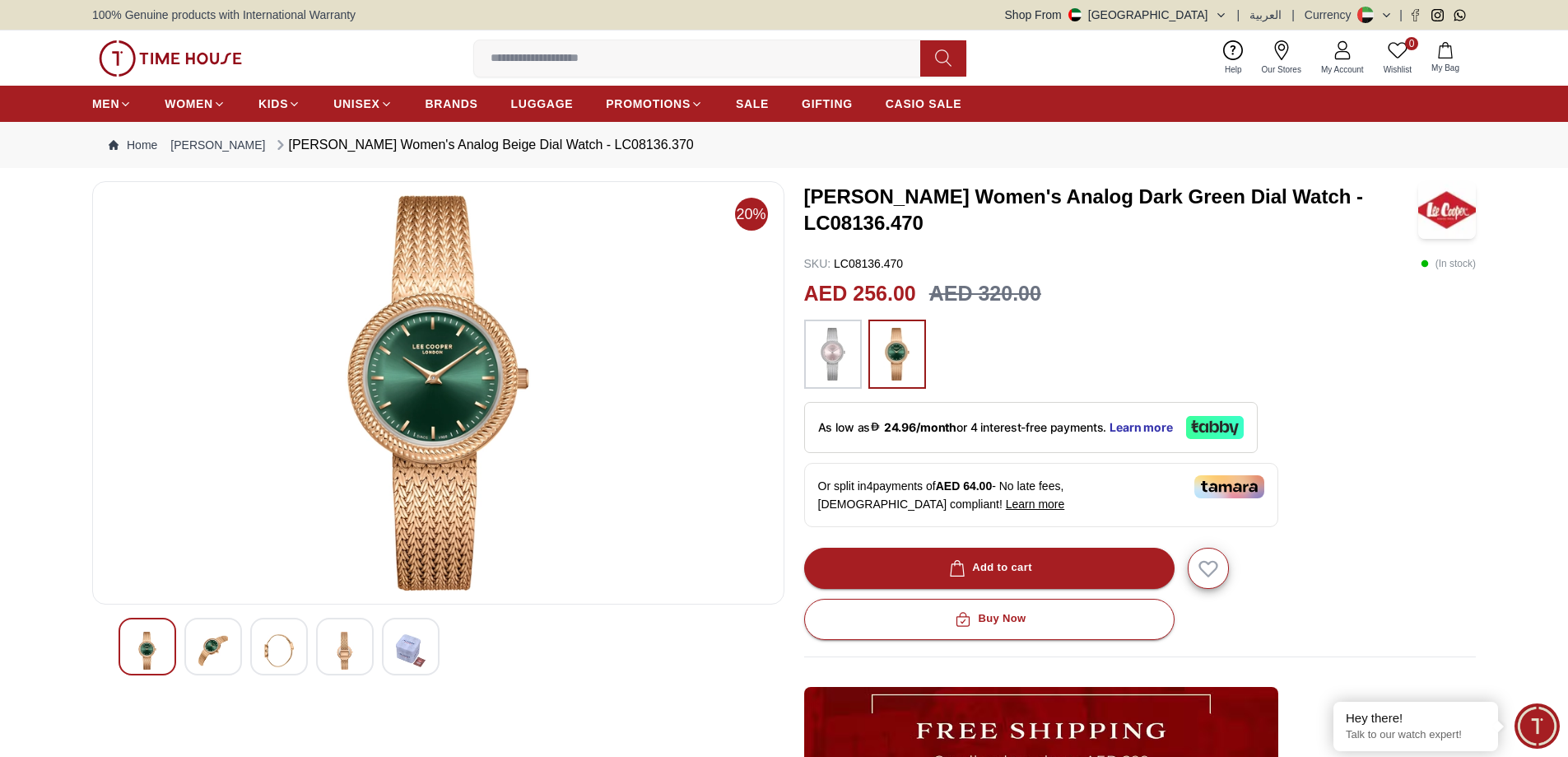
click at [338, 654] on img at bounding box center [345, 651] width 30 height 38
